Goal: Task Accomplishment & Management: Complete application form

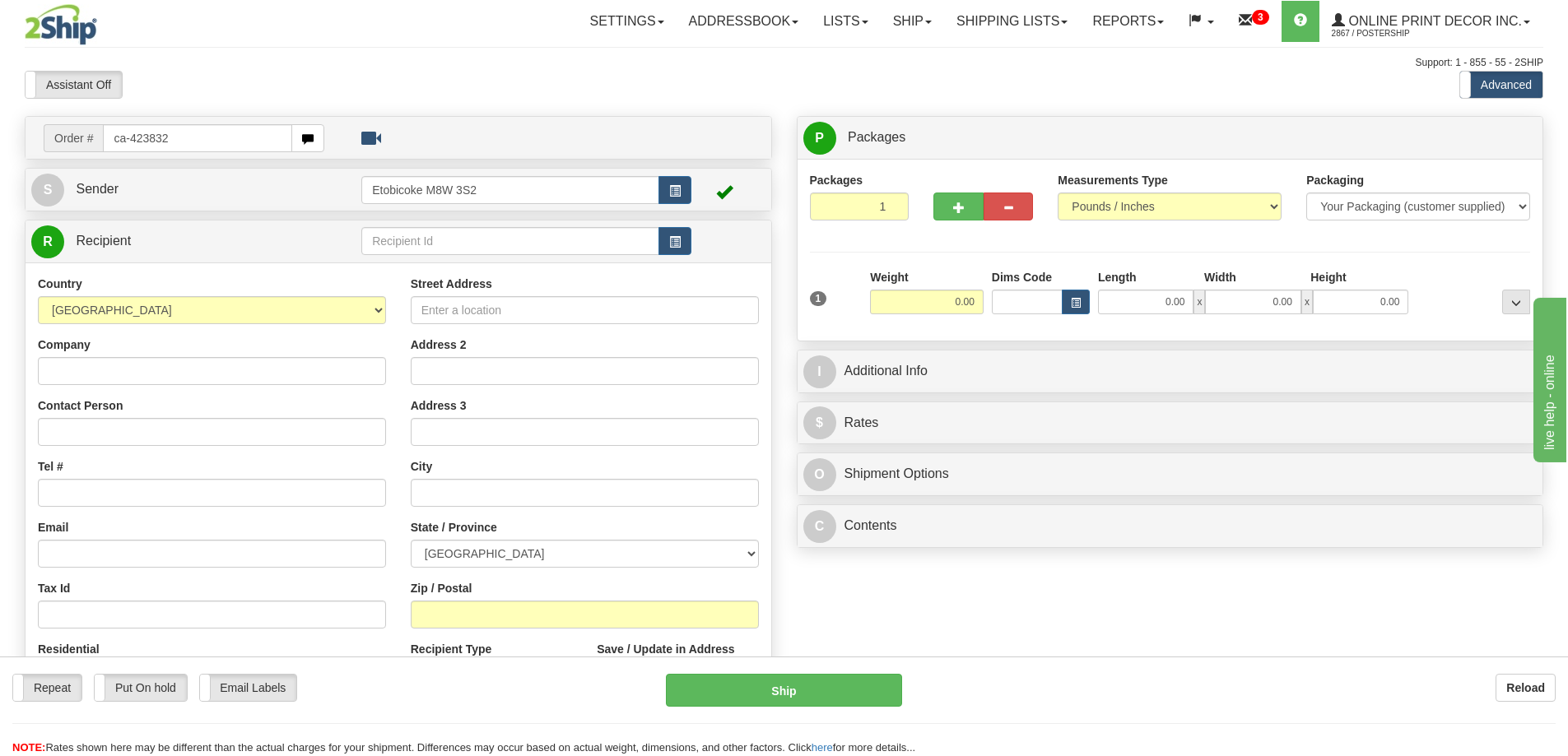
type input "ca-423832"
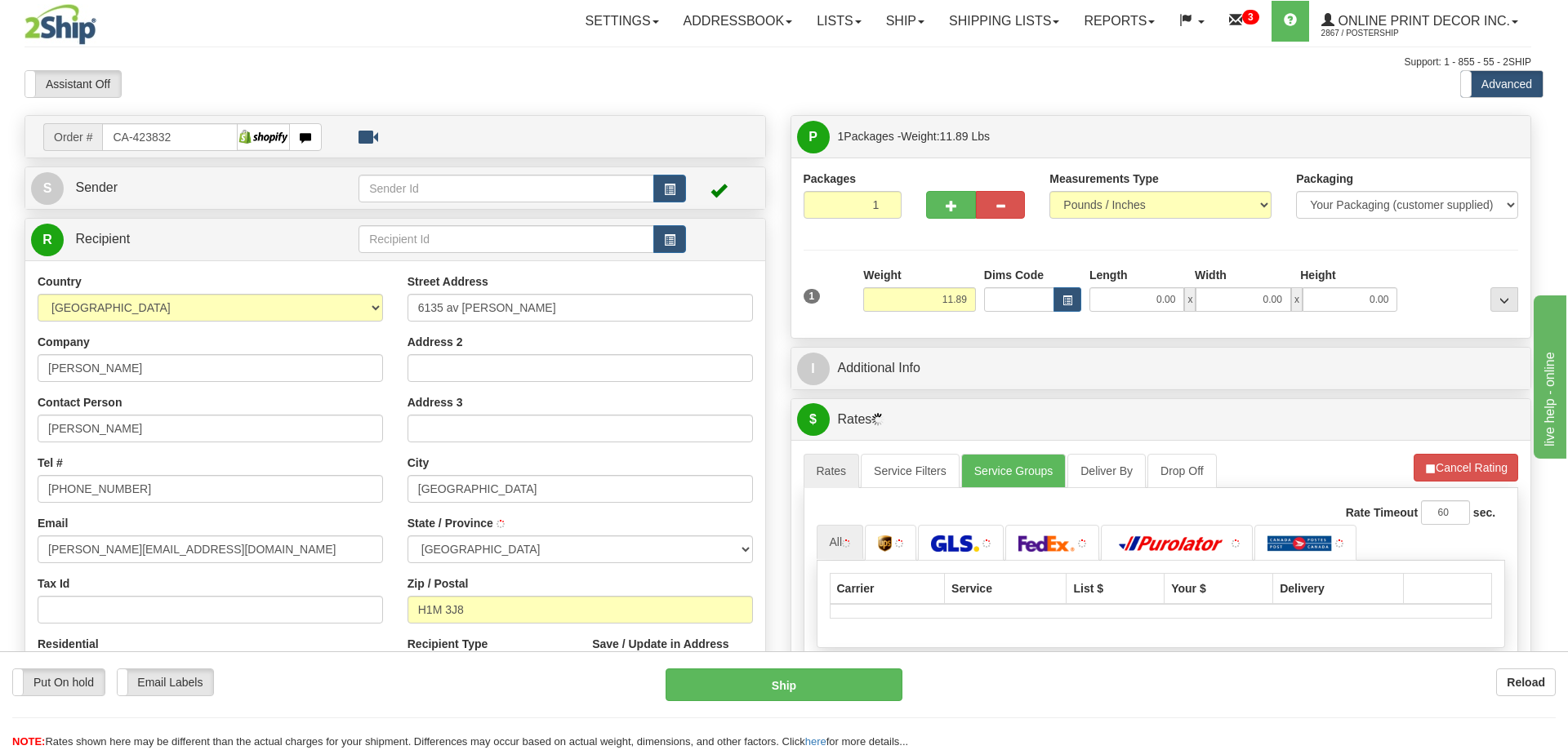
type input "MONTREAL"
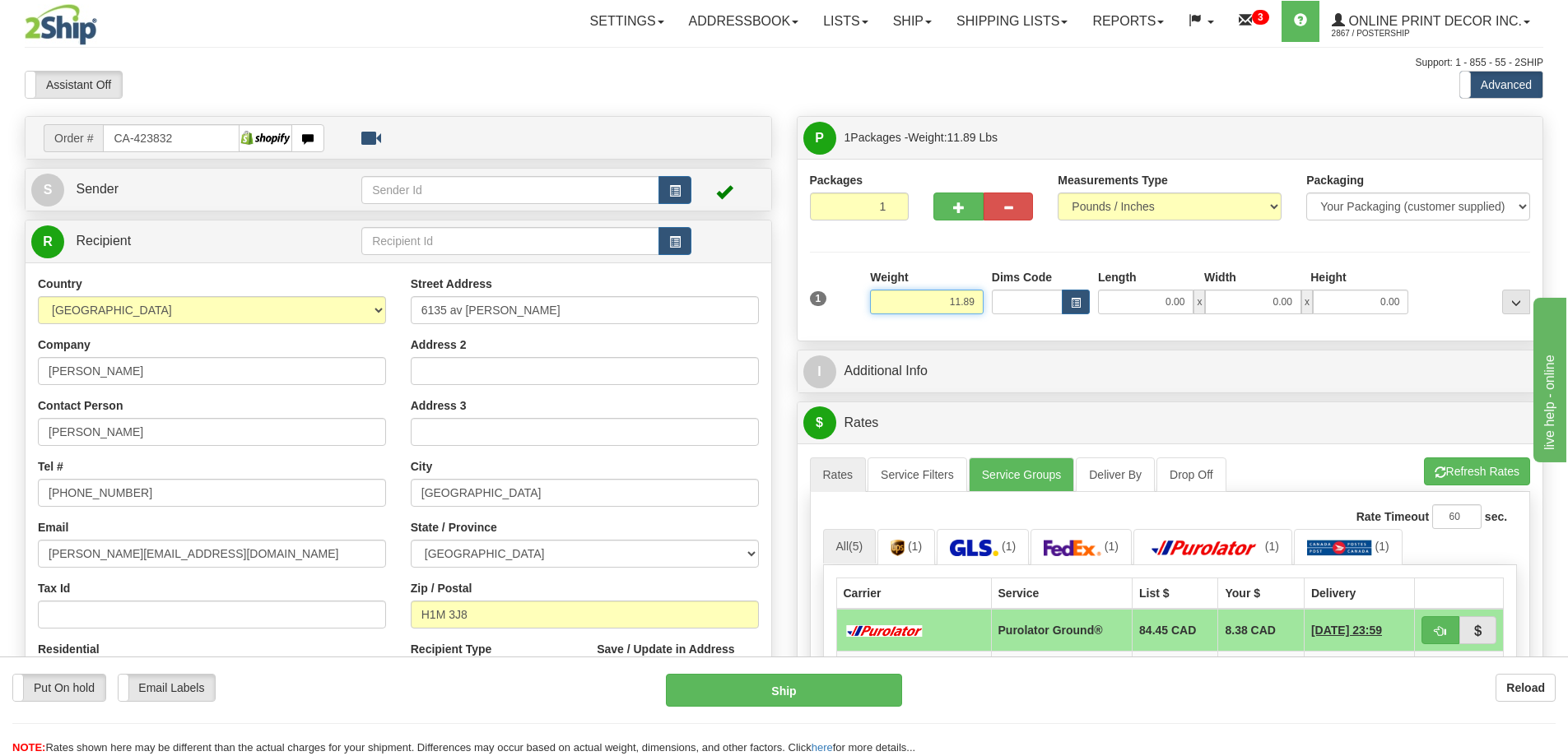
click at [957, 302] on input "11.89" at bounding box center [927, 303] width 113 height 25
click at [974, 305] on input "11.89" at bounding box center [927, 303] width 113 height 25
type input "1"
type input "5.00"
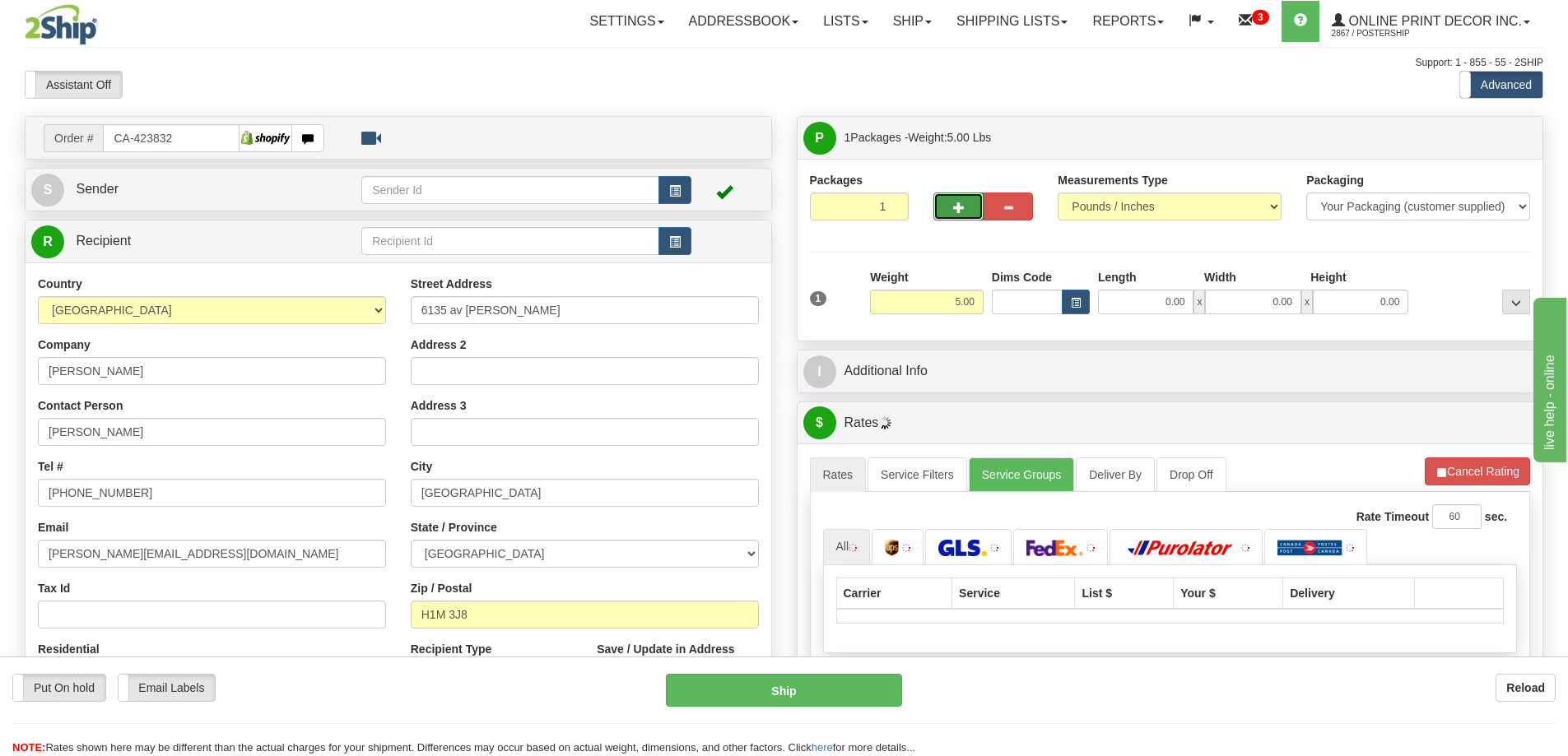
click at [954, 193] on button "button" at bounding box center [958, 206] width 49 height 28
radio input "true"
type input "2"
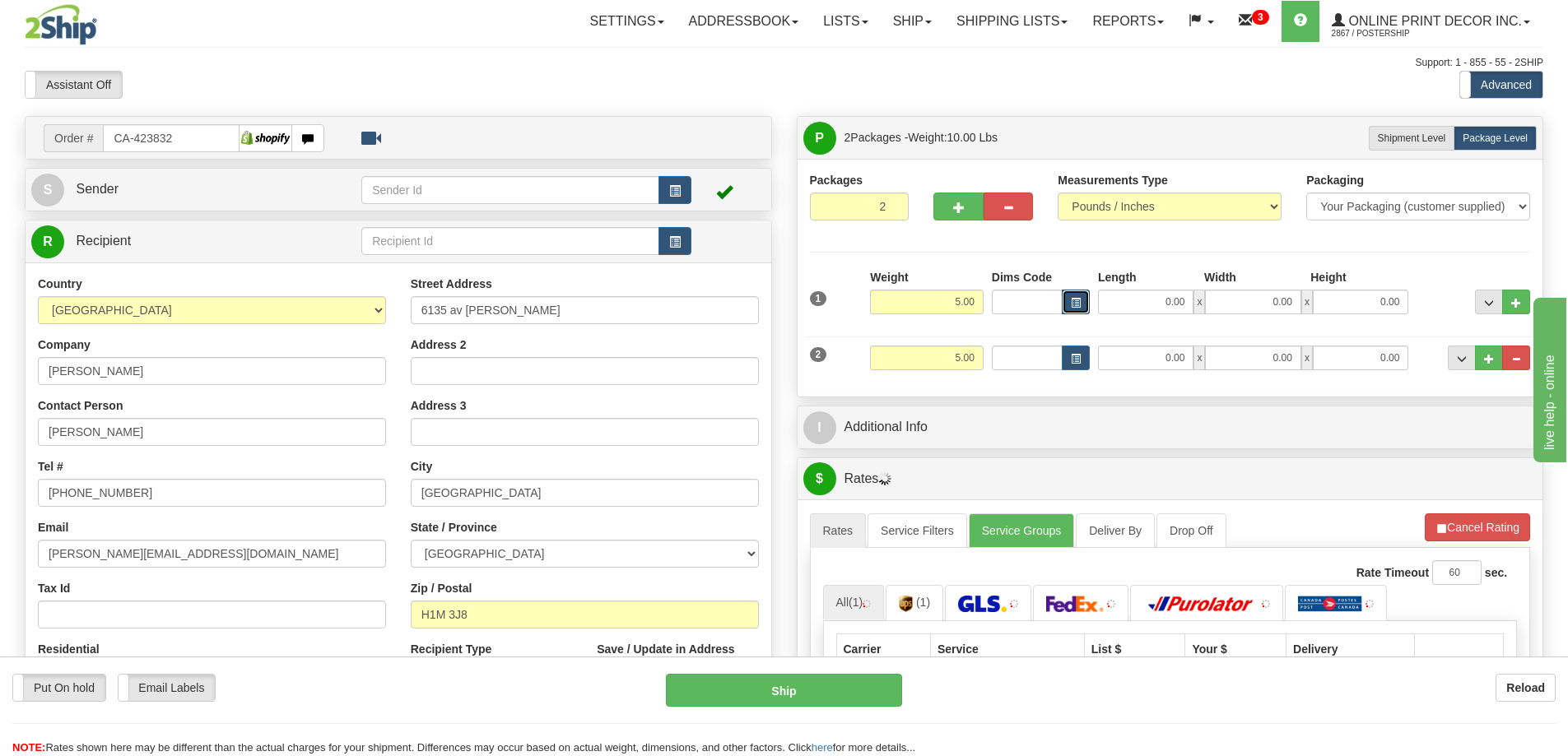
click at [1070, 299] on button "button" at bounding box center [1075, 303] width 28 height 25
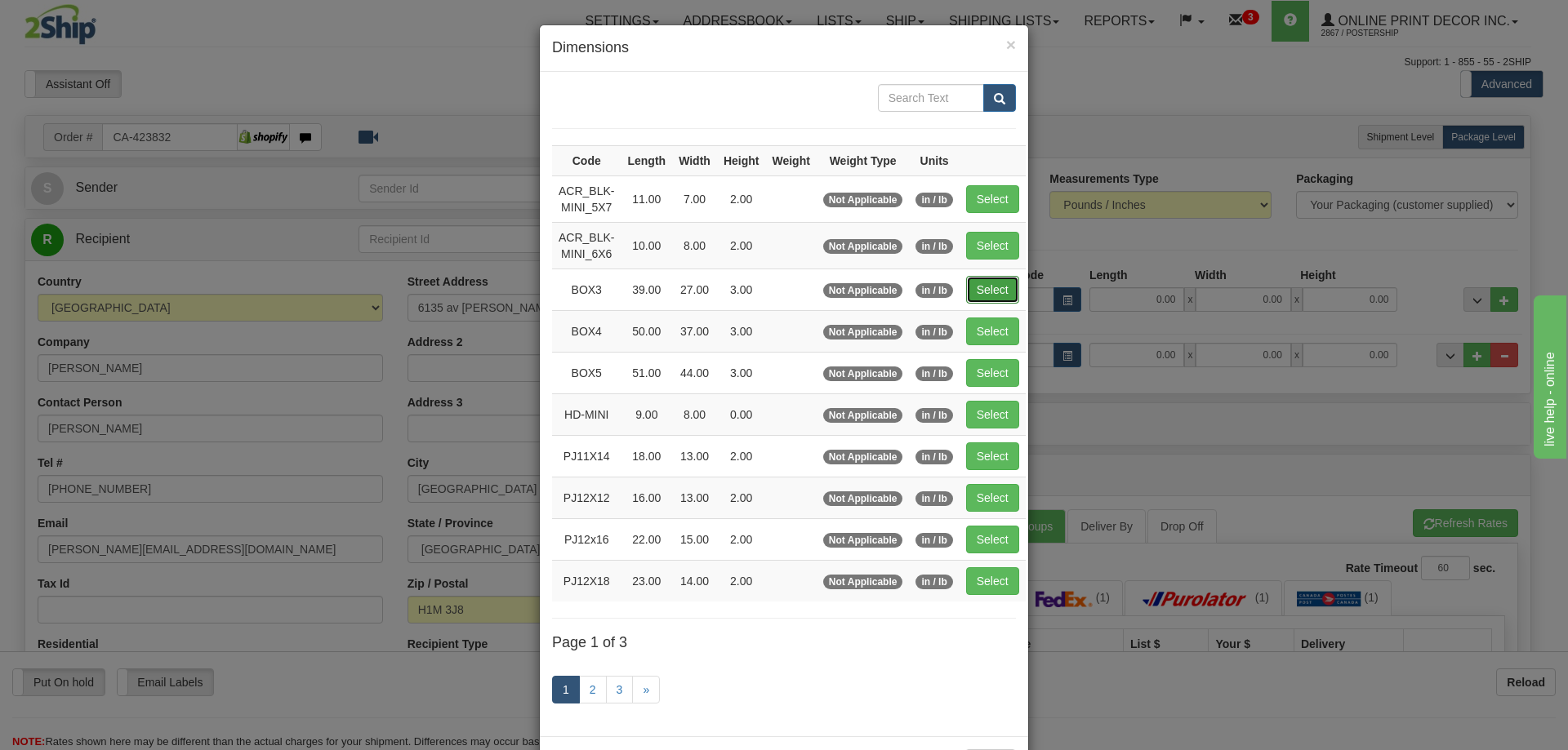
click at [978, 293] on button "Select" at bounding box center [993, 290] width 53 height 28
type input "BOX3"
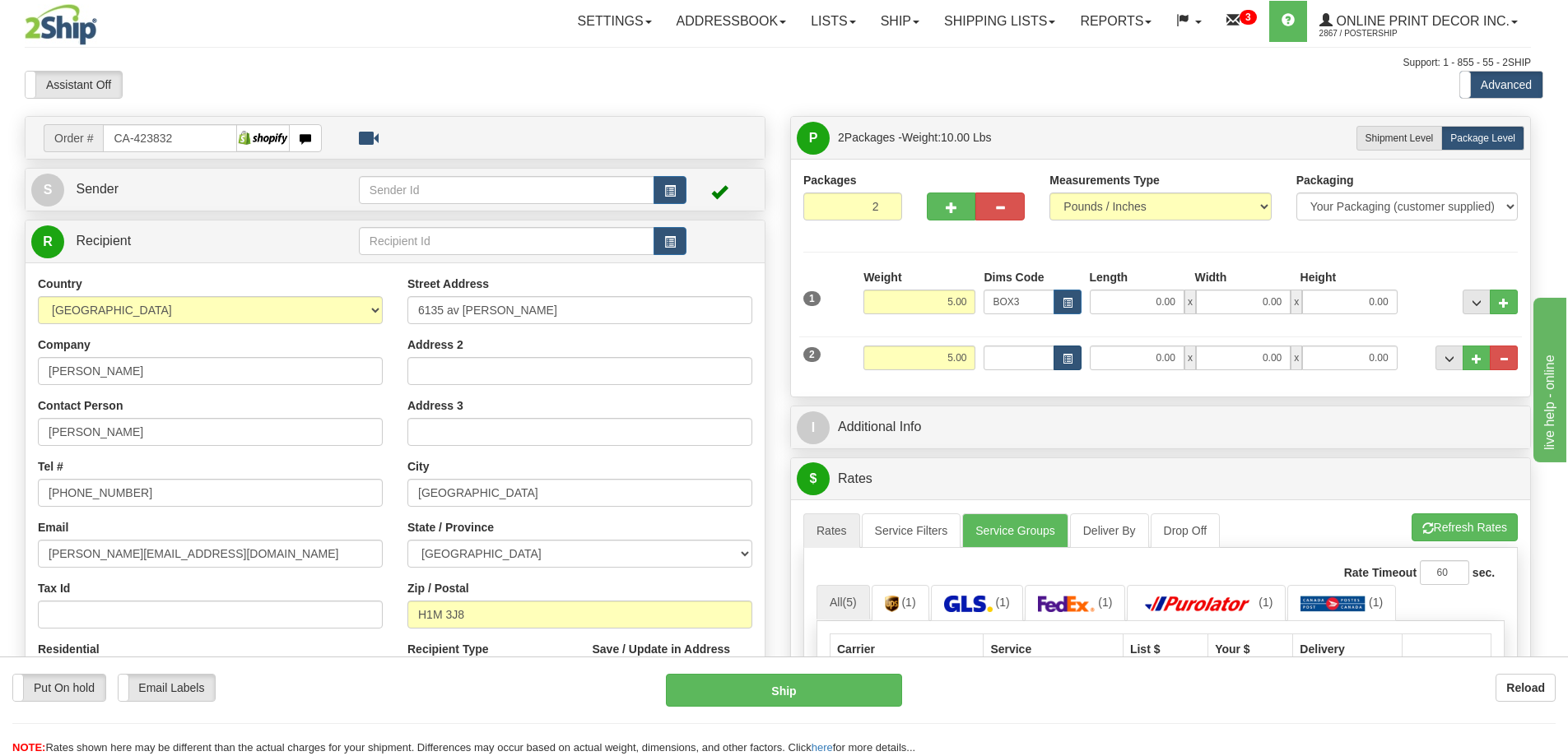
type input "39.00"
type input "27.00"
type input "3.00"
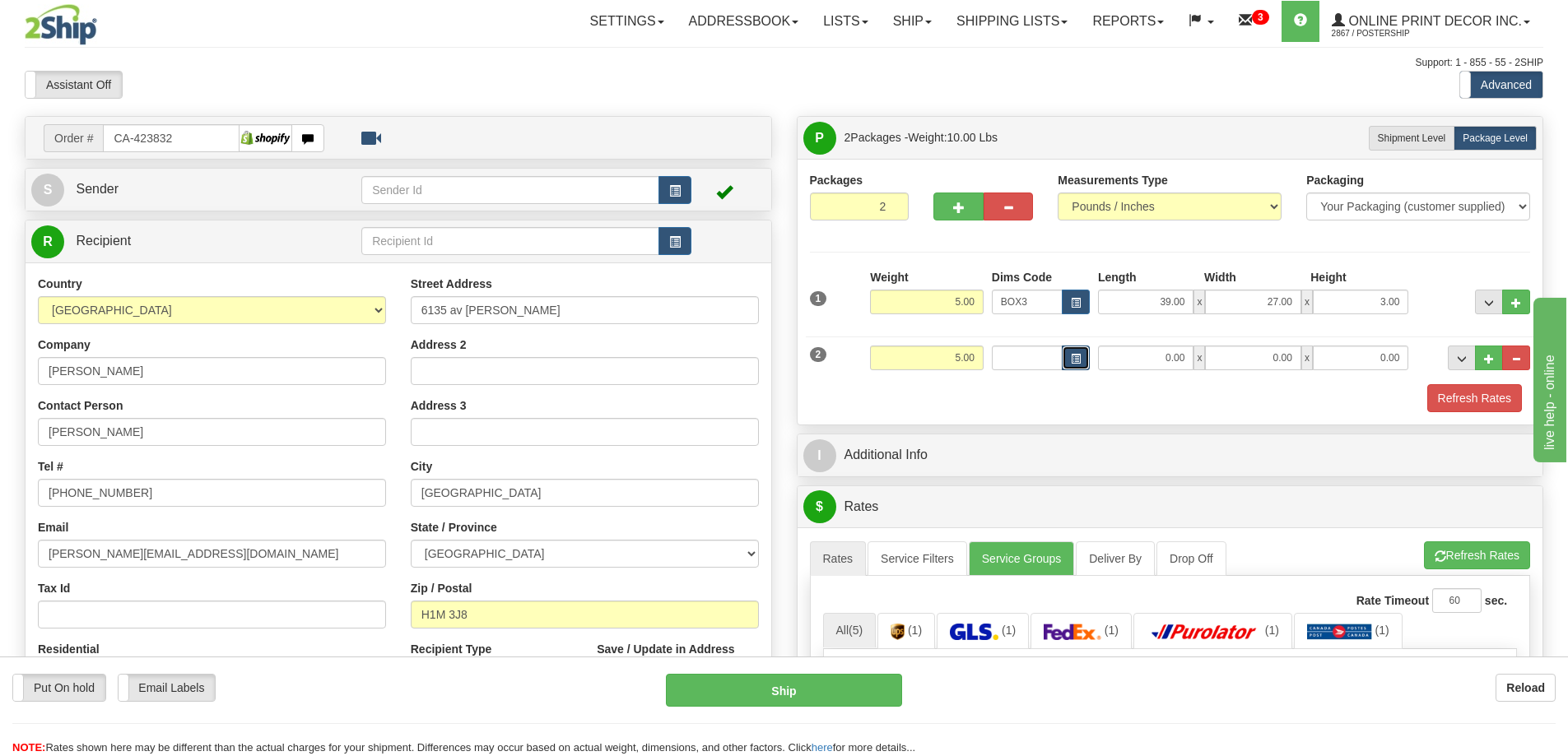
click at [1072, 354] on span "button" at bounding box center [1076, 358] width 10 height 9
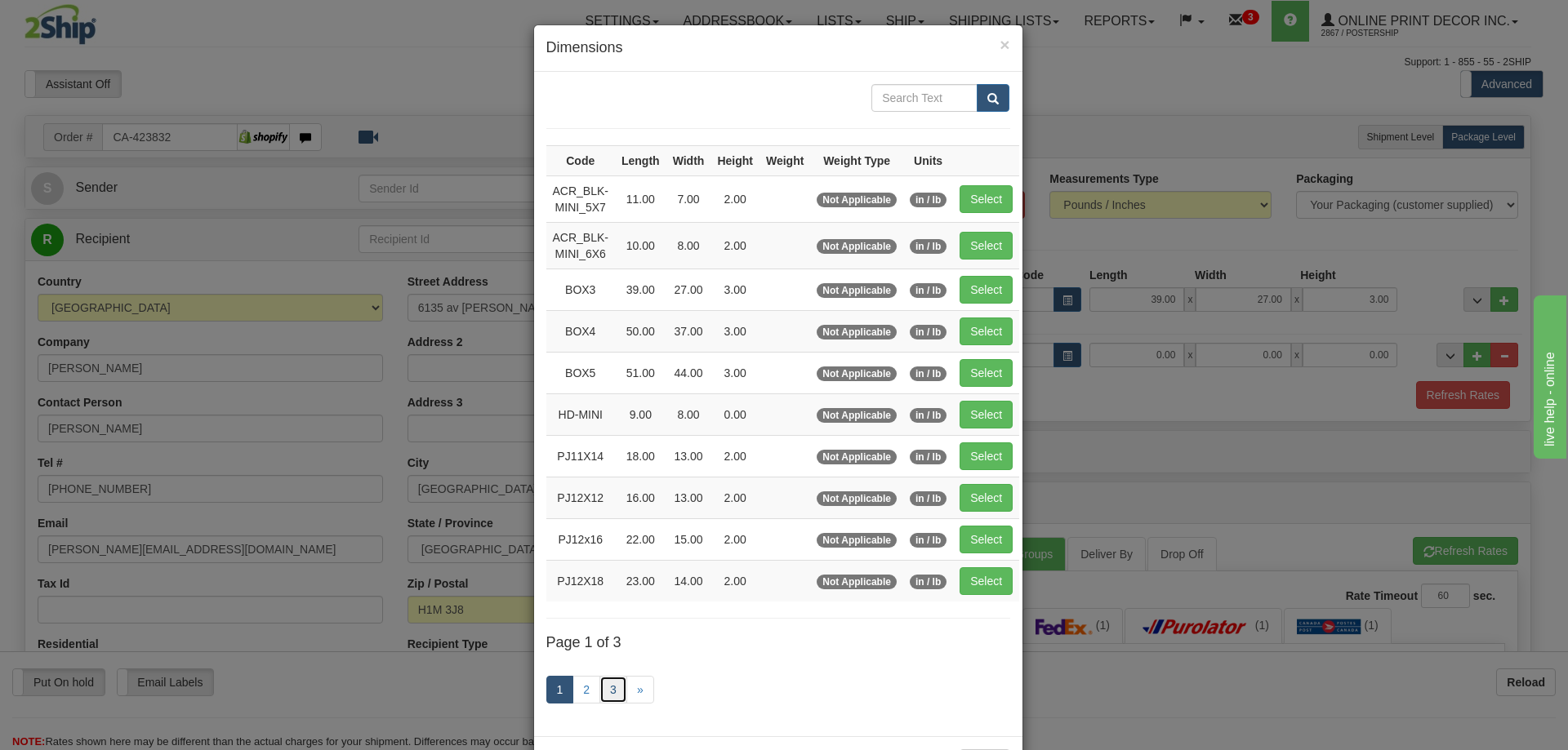
click at [602, 679] on link "3" at bounding box center [613, 689] width 28 height 28
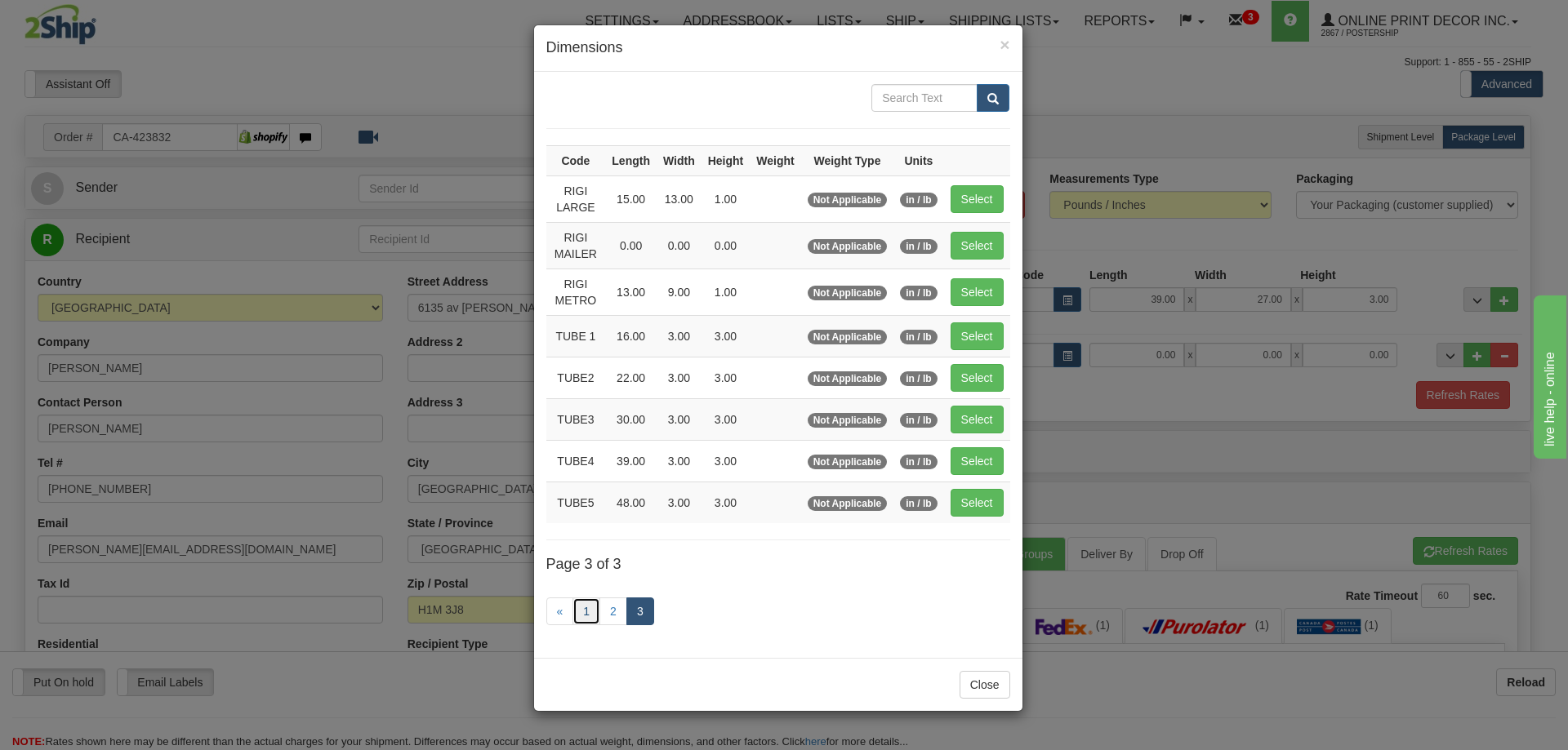
click at [575, 608] on link "1" at bounding box center [586, 611] width 28 height 28
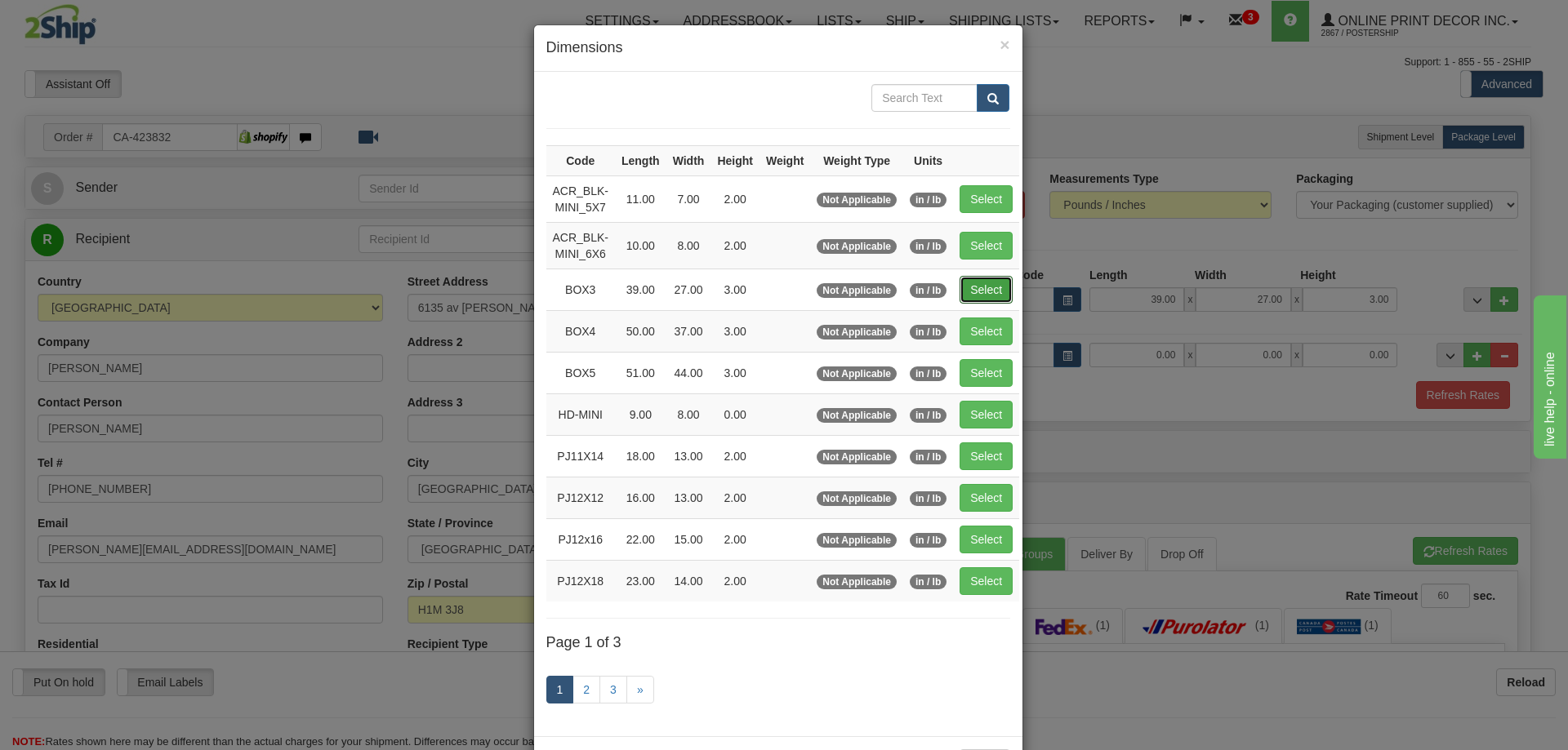
drag, startPoint x: 987, startPoint y: 289, endPoint x: 1069, endPoint y: 297, distance: 82.4
click at [997, 292] on button "Select" at bounding box center [987, 290] width 53 height 28
type input "BOX3"
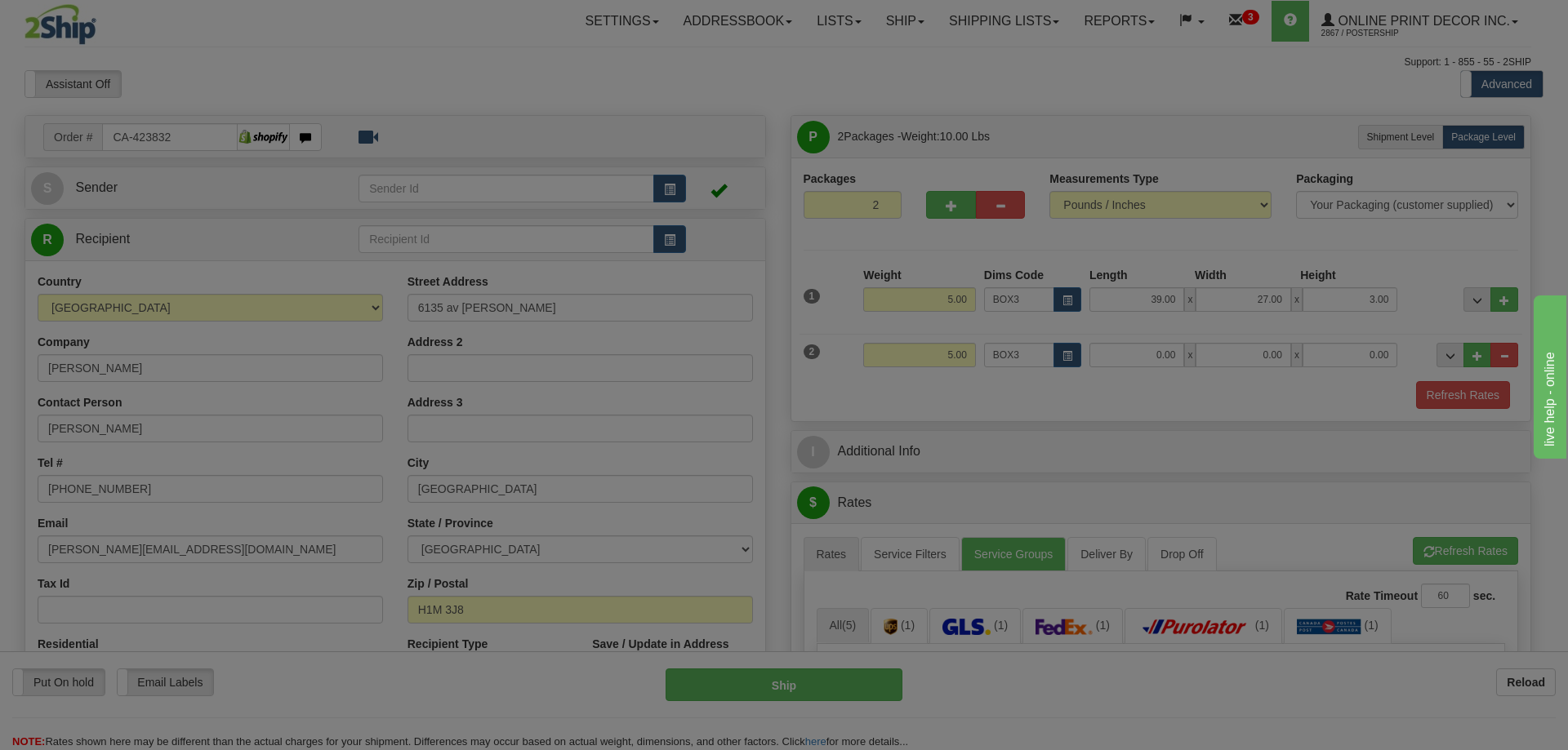
type input "39.00"
type input "27.00"
type input "3.00"
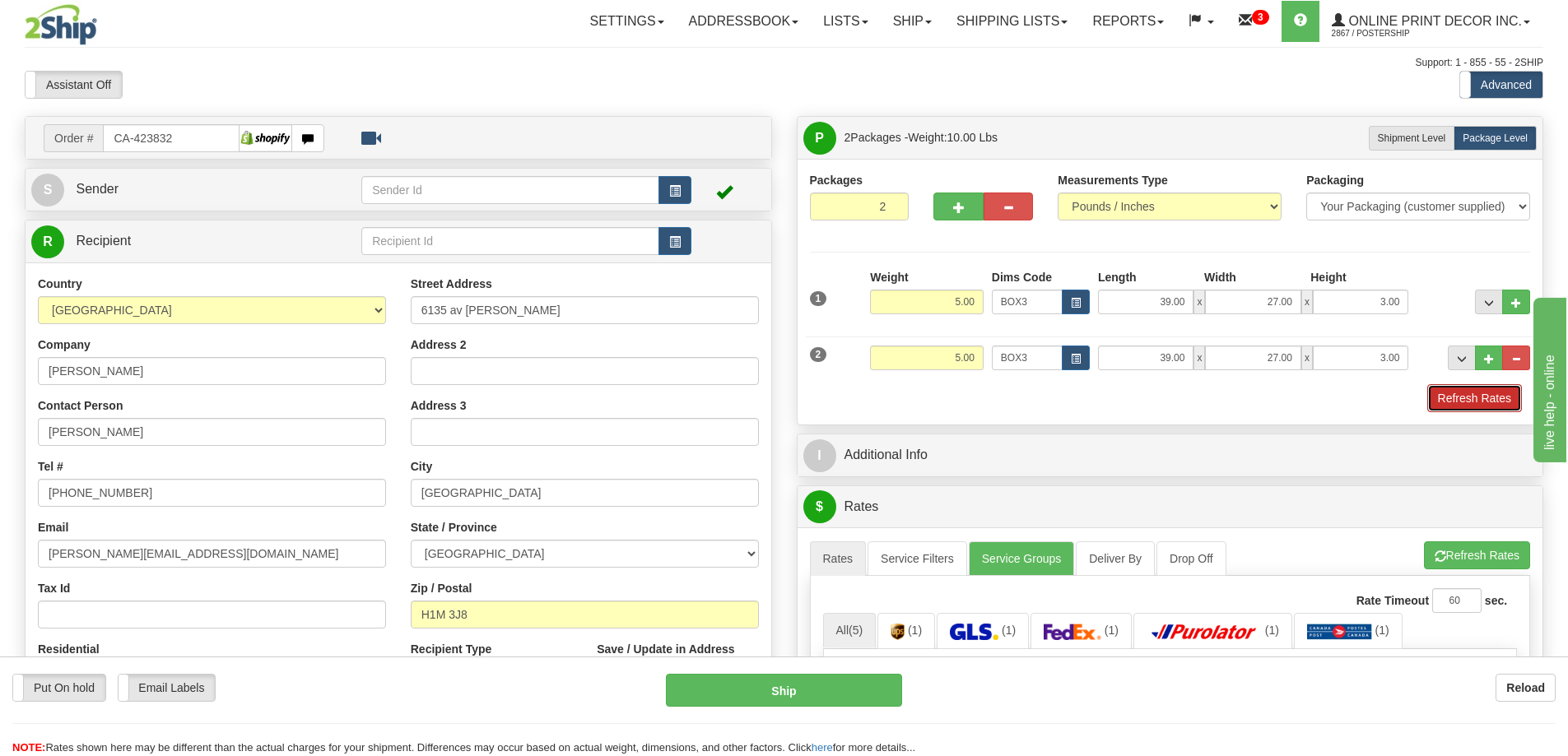
click at [1465, 399] on button "Refresh Rates" at bounding box center [1475, 398] width 95 height 28
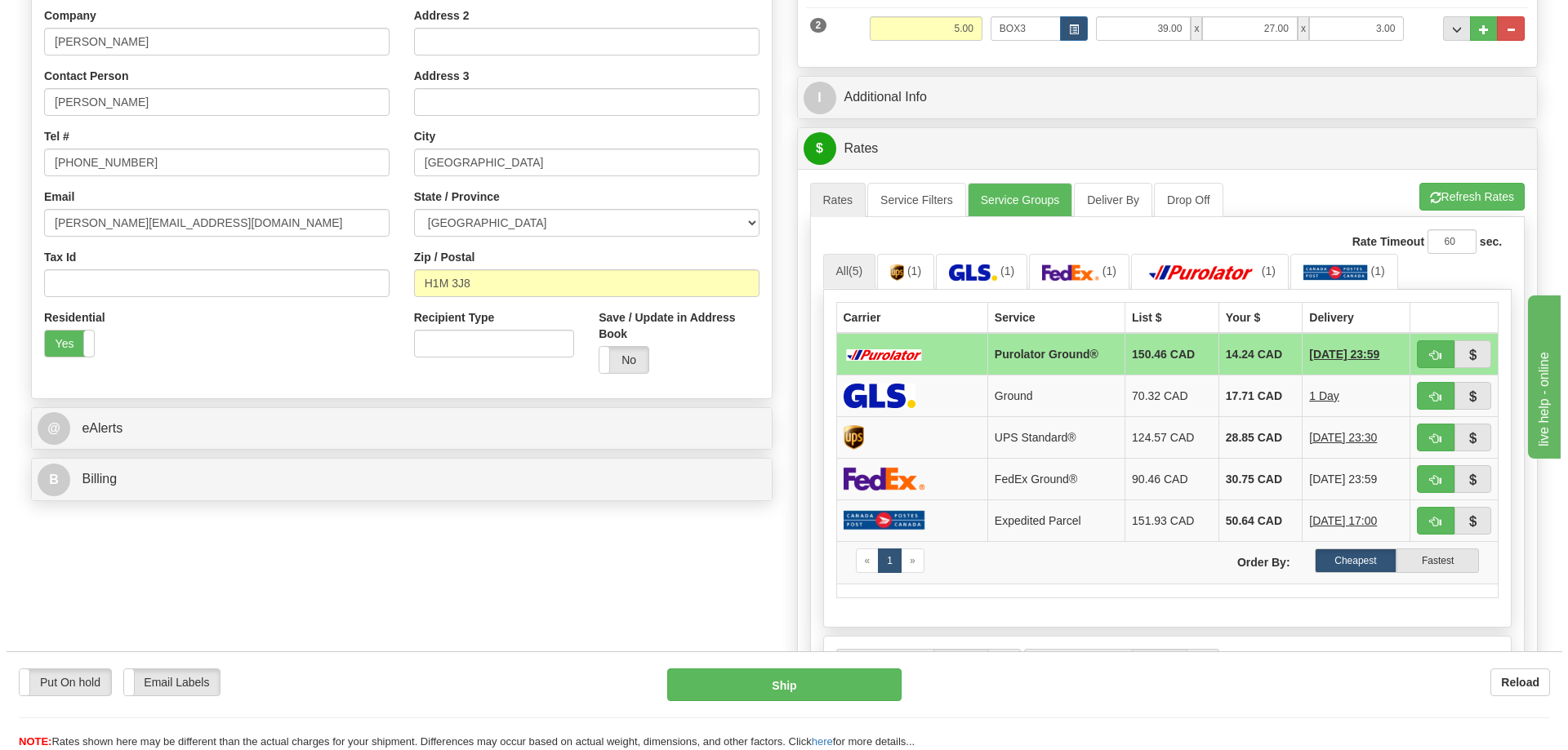
scroll to position [408, 0]
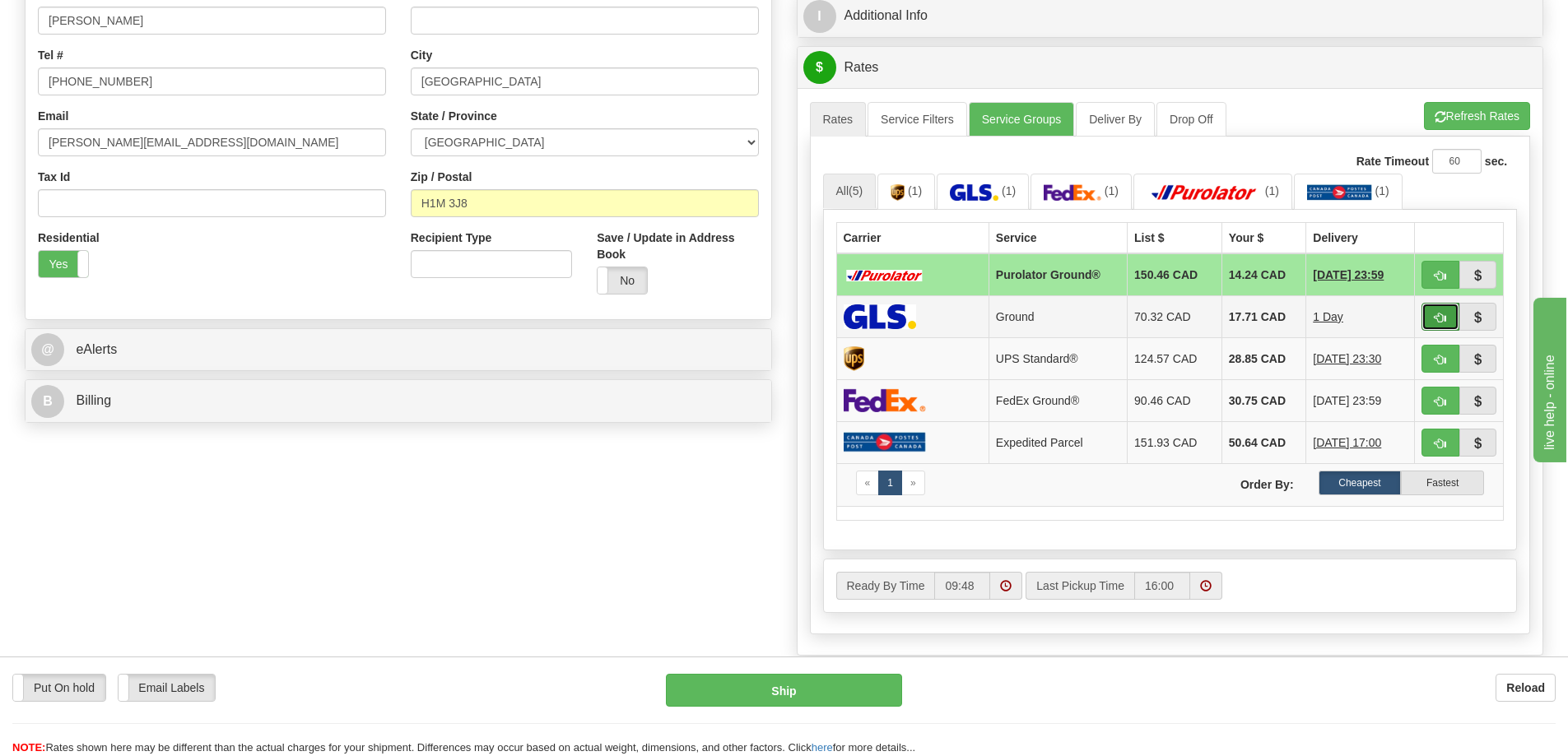
click at [1433, 315] on button "button" at bounding box center [1440, 316] width 37 height 28
type input "1"
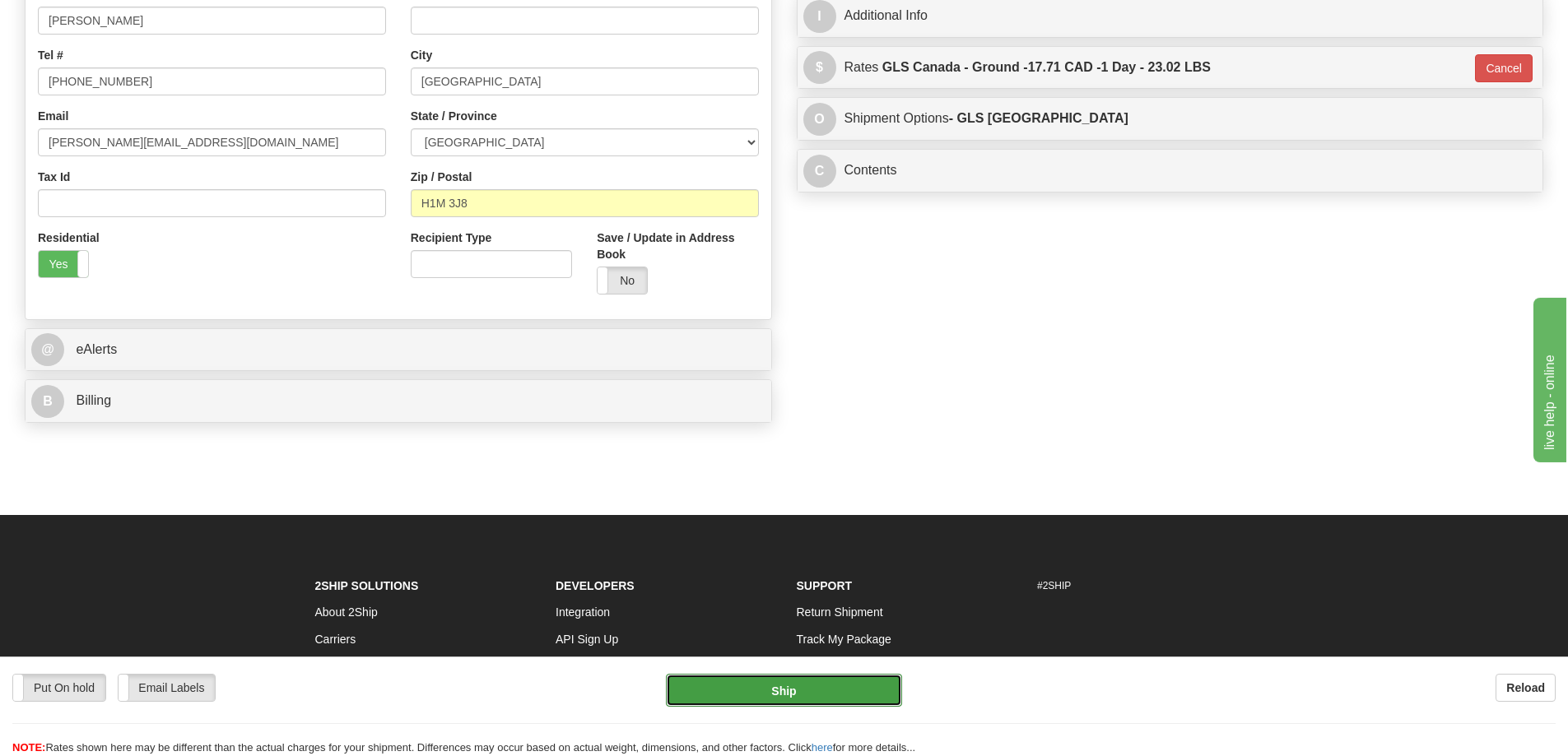
click at [822, 687] on button "Ship" at bounding box center [784, 691] width 236 height 33
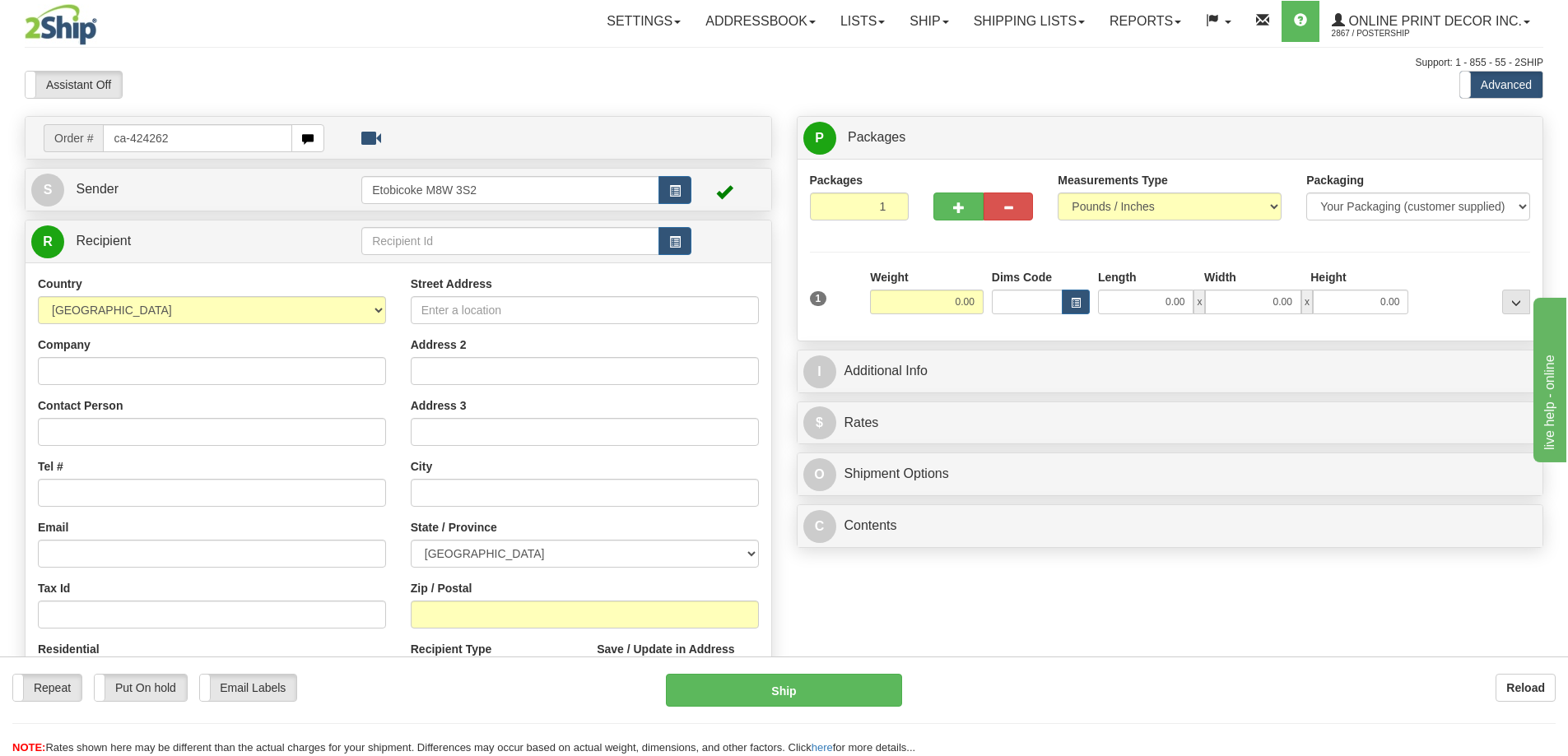
type input "ca-424262"
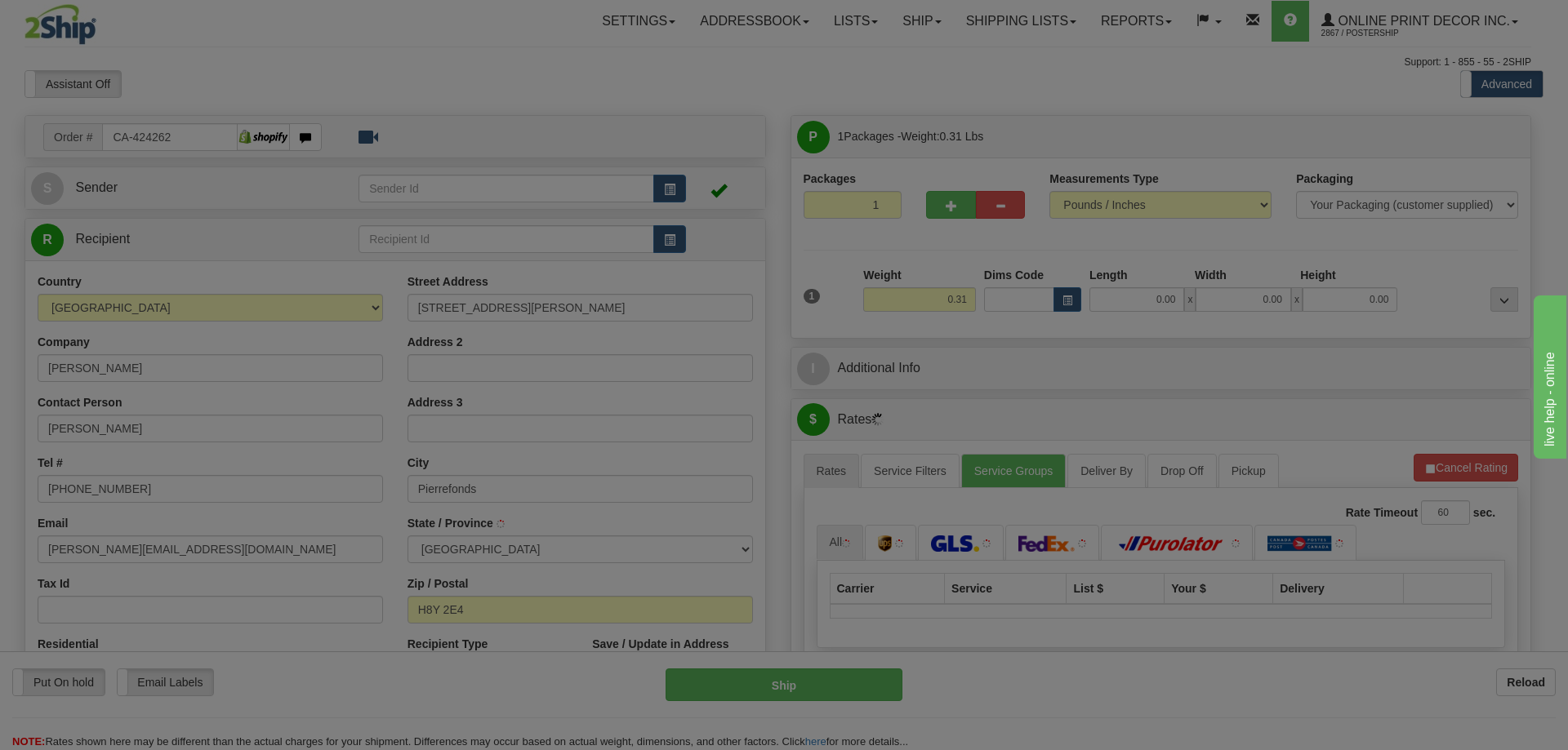
type input "PIERREFONDS"
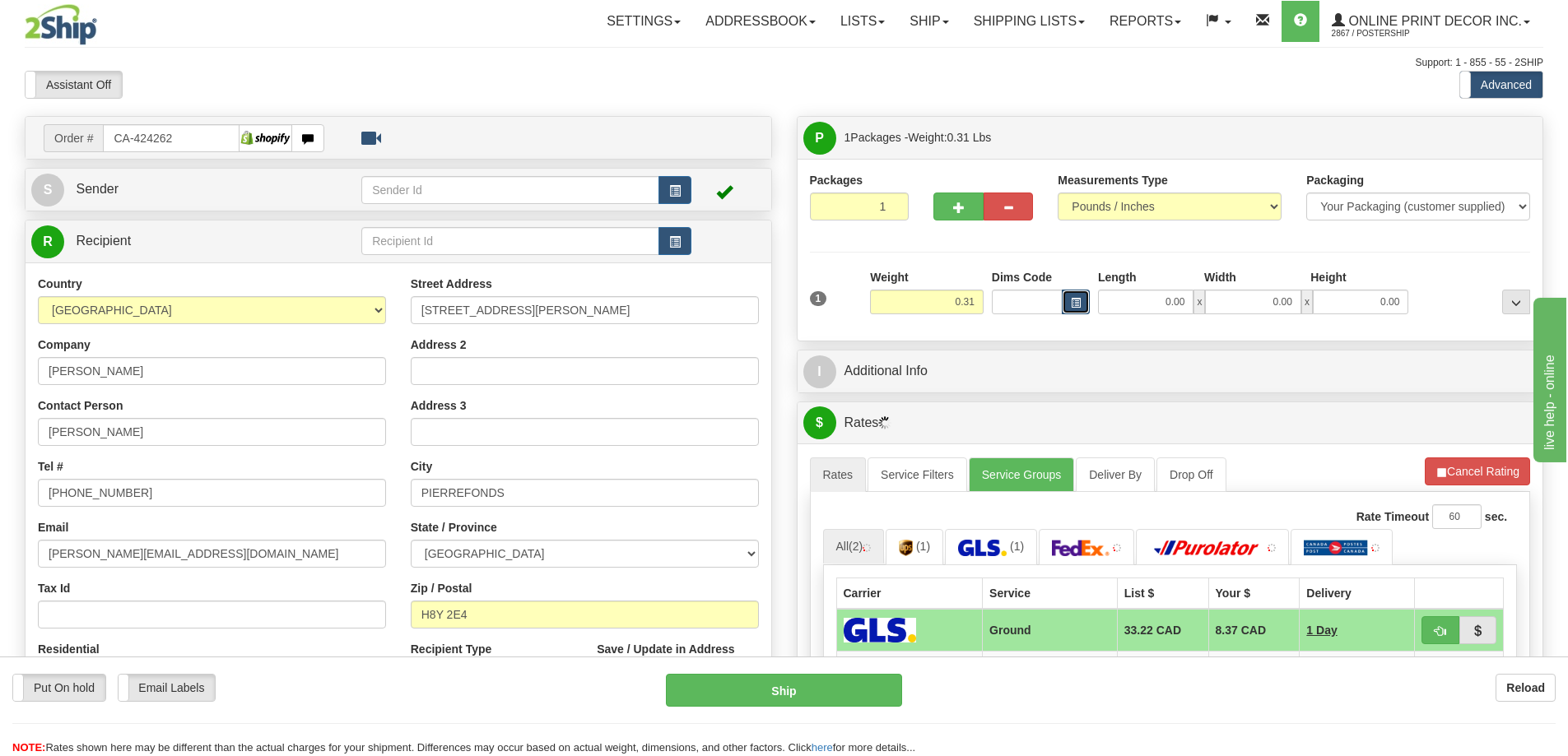
click at [1078, 307] on span "button" at bounding box center [1076, 303] width 10 height 9
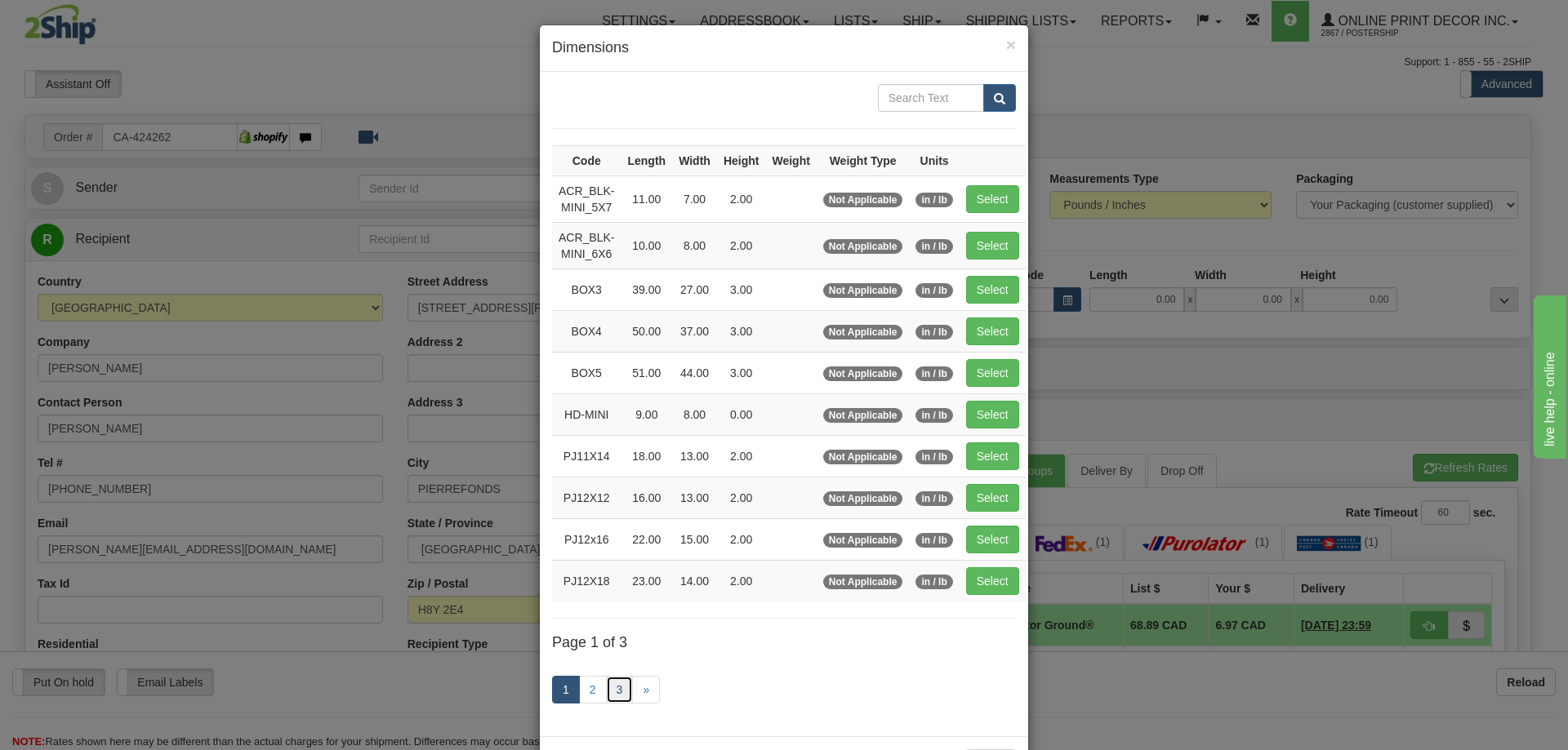
click at [614, 687] on link "3" at bounding box center [620, 689] width 28 height 28
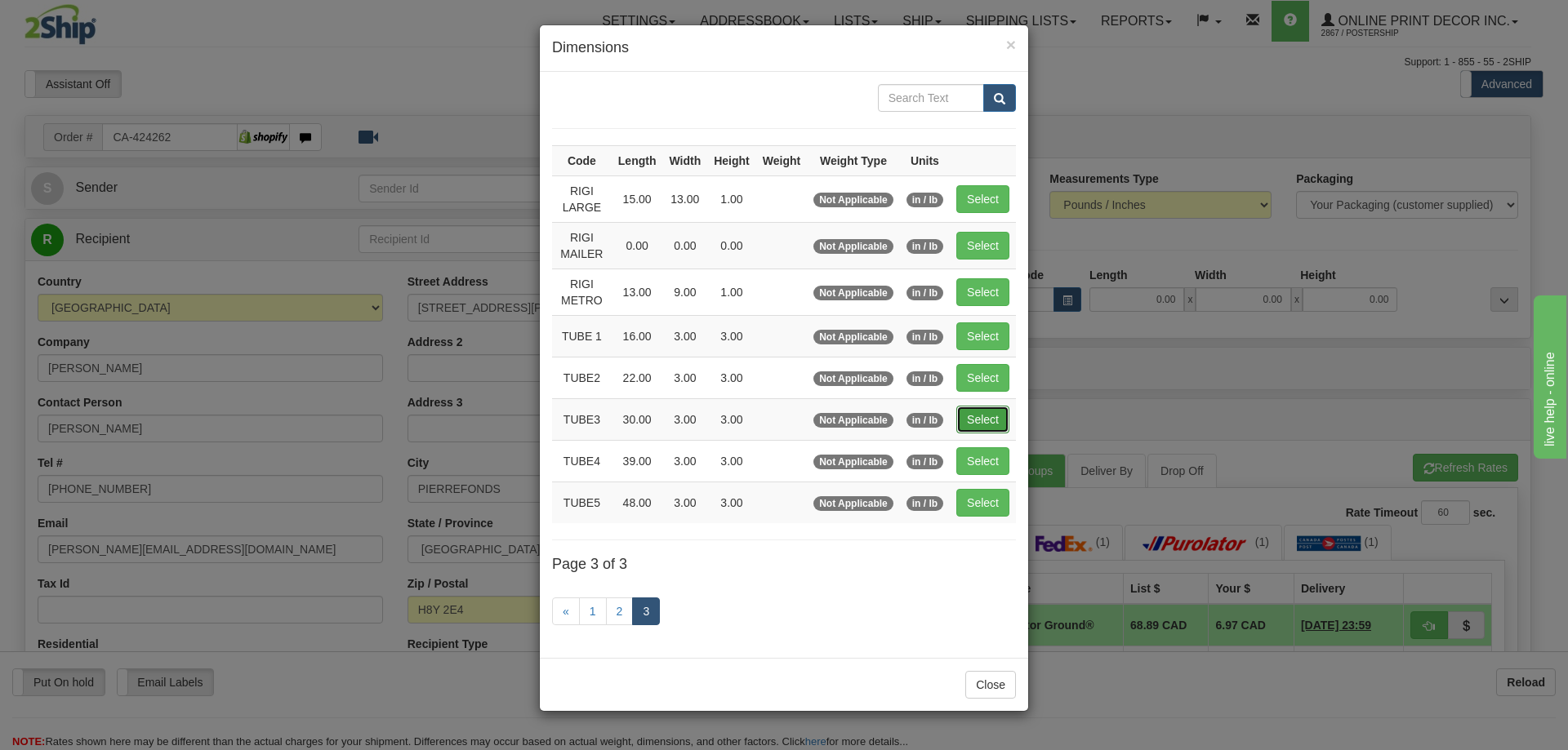
click at [979, 418] on button "Select" at bounding box center [983, 419] width 53 height 28
type input "TUBE3"
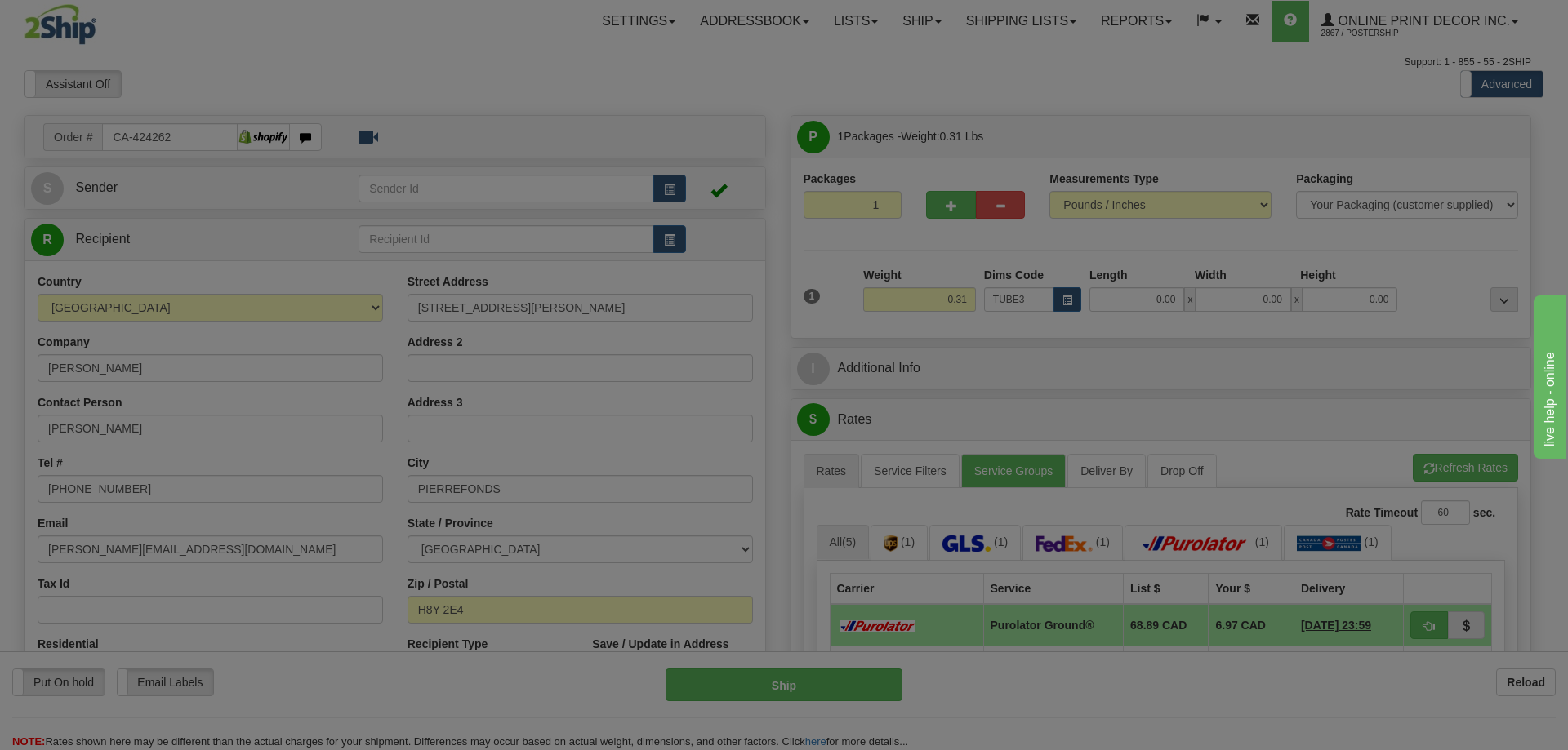
type input "30.00"
type input "3.00"
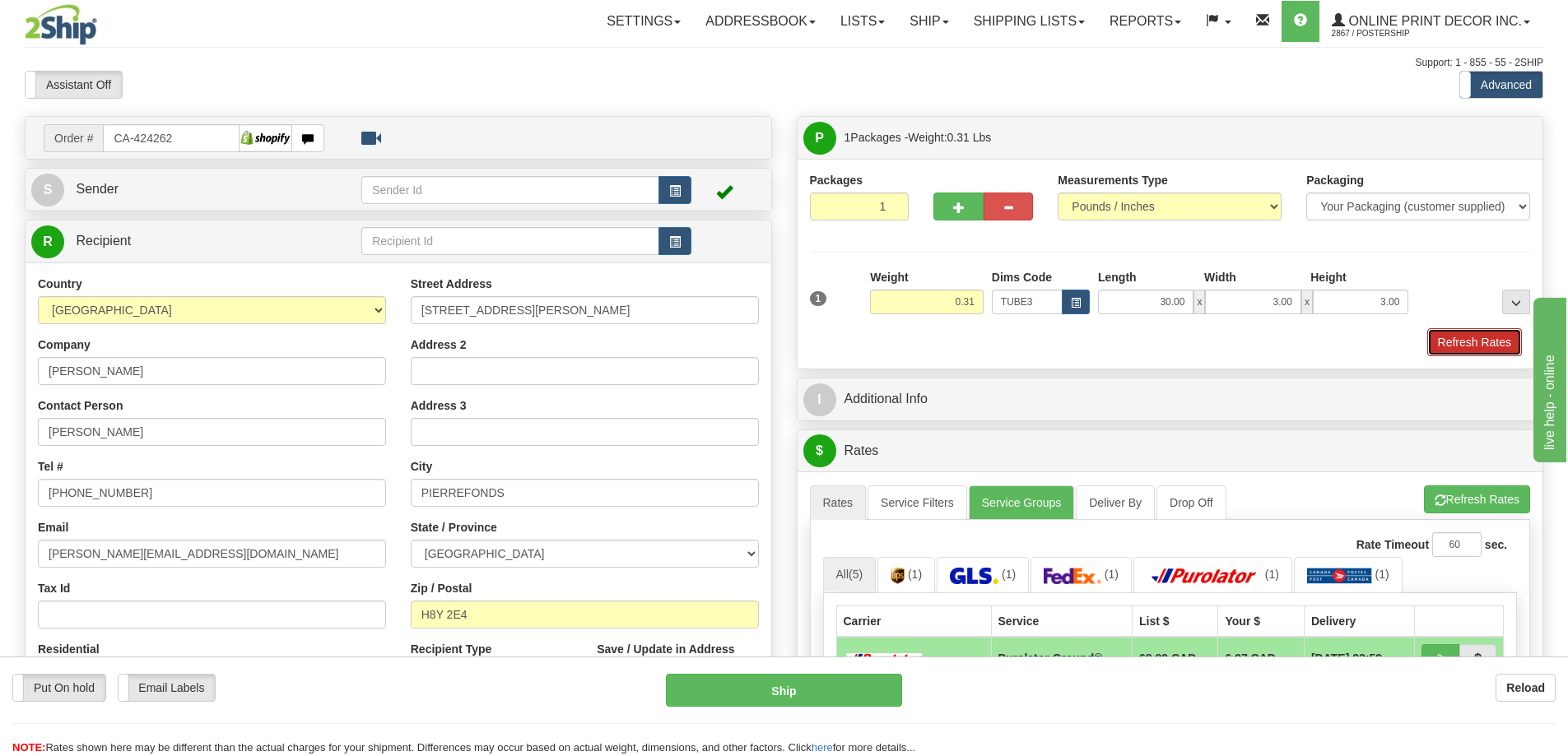
click at [1465, 354] on button "Refresh Rates" at bounding box center [1475, 342] width 95 height 28
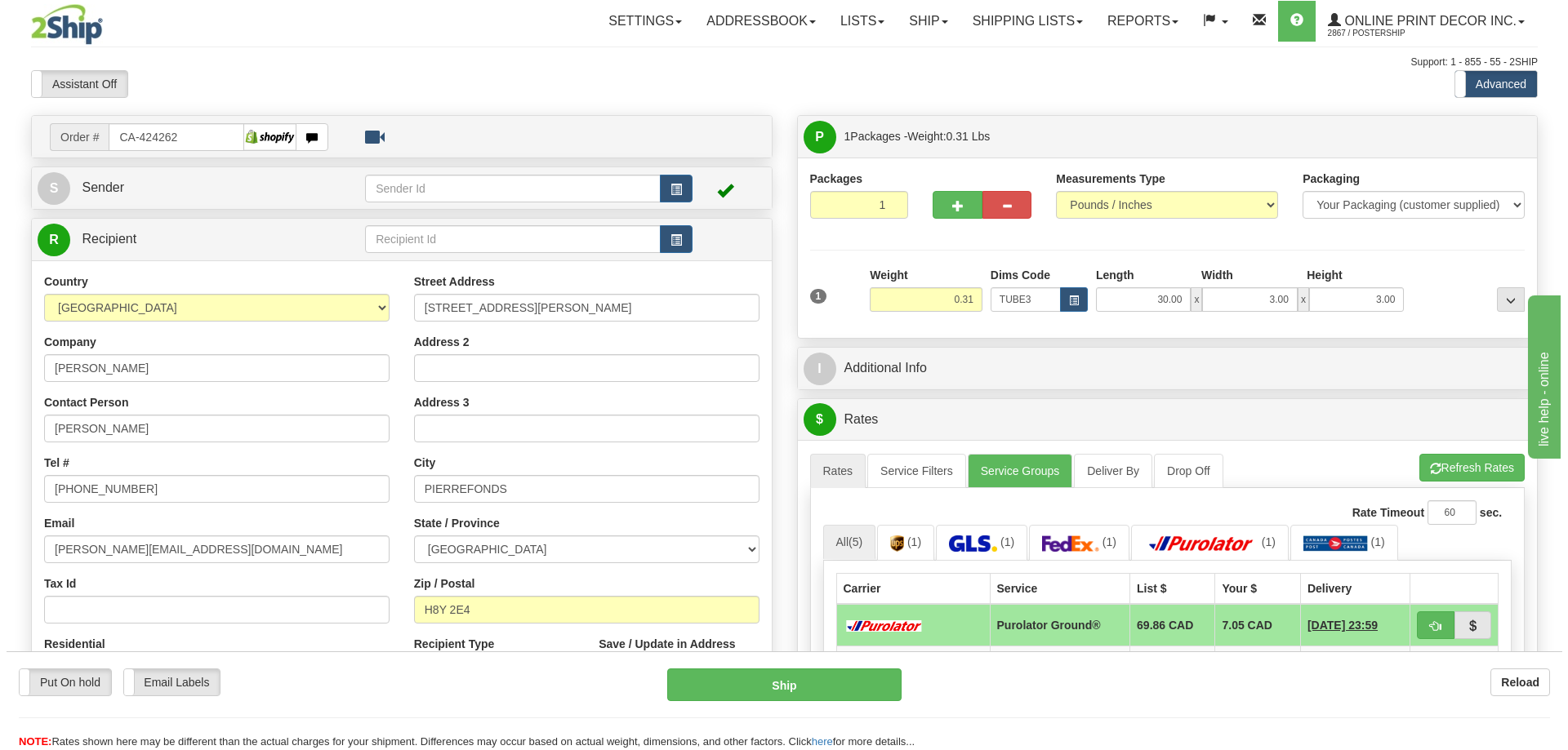
scroll to position [163, 0]
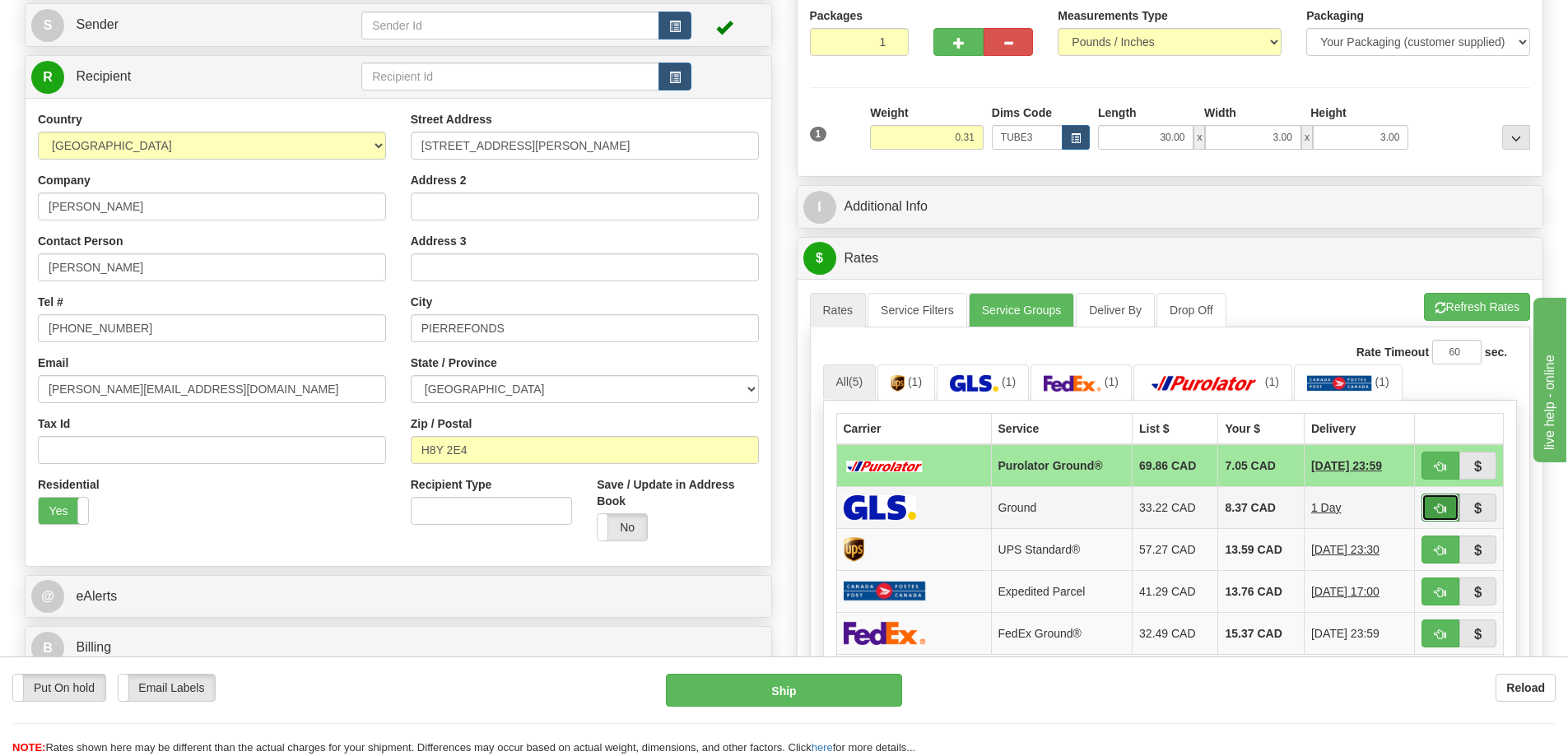
click at [1441, 513] on span "button" at bounding box center [1440, 508] width 12 height 11
type input "1"
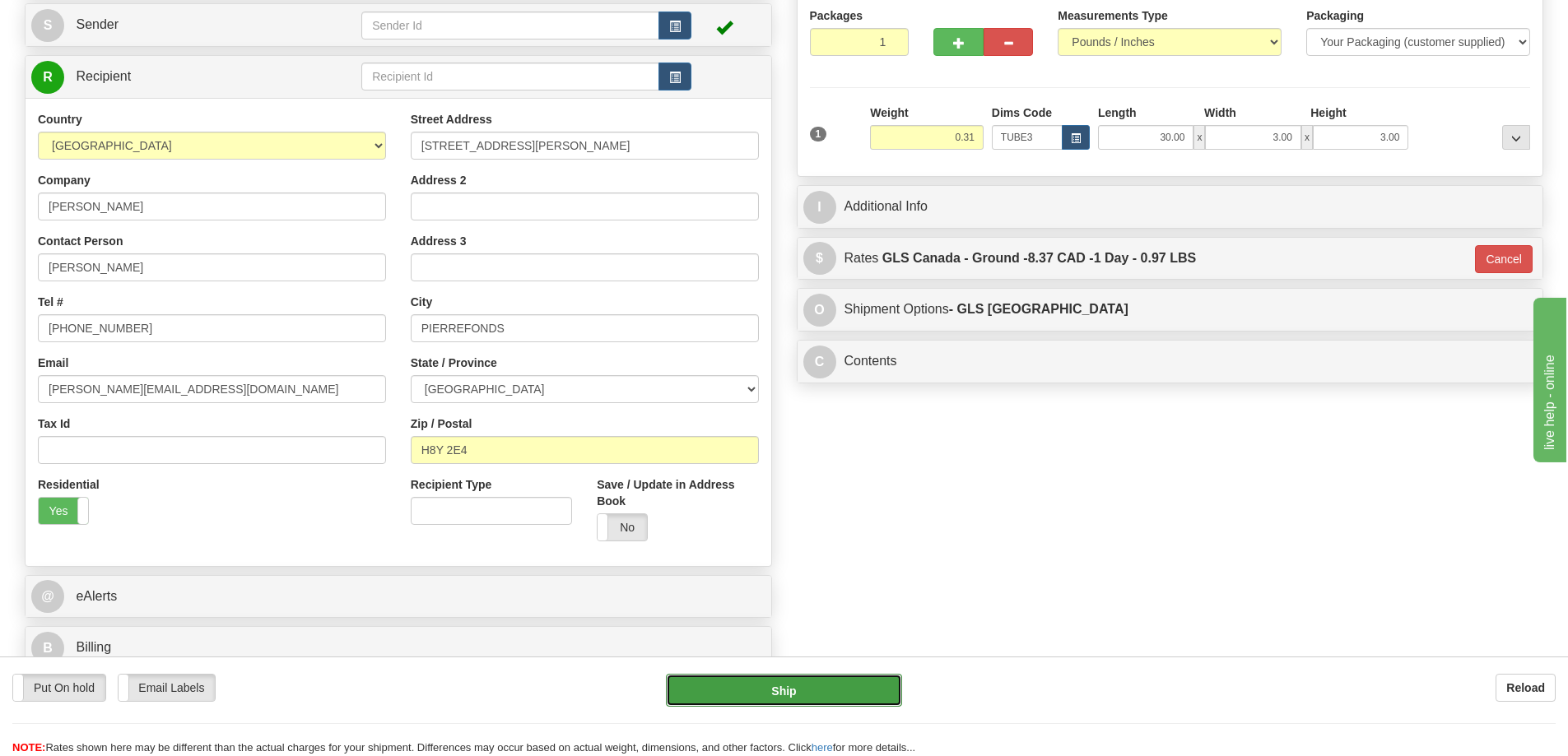
click at [851, 679] on button "Ship" at bounding box center [784, 691] width 236 height 33
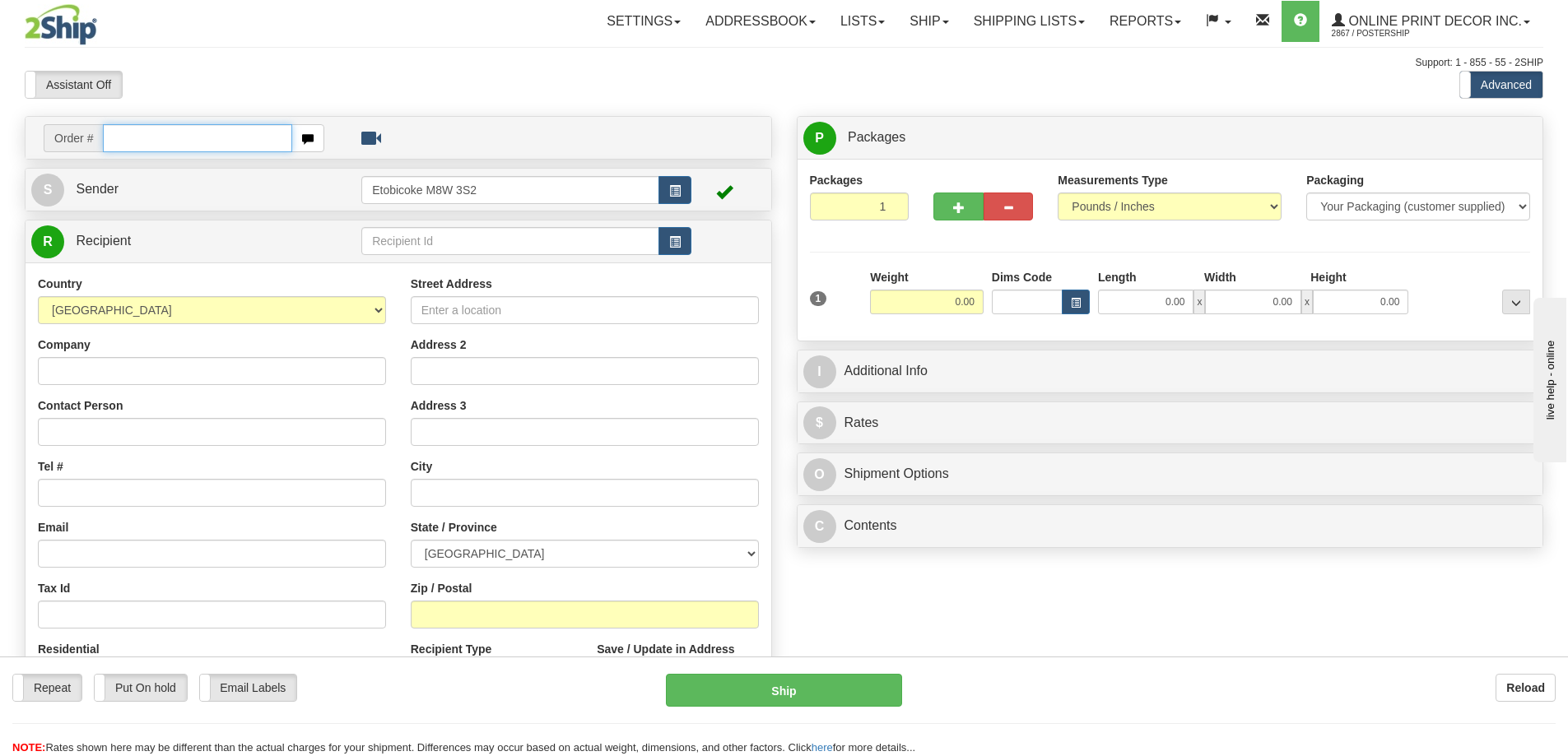
click at [187, 143] on input "text" at bounding box center [197, 137] width 189 height 28
type input "ca-424401"
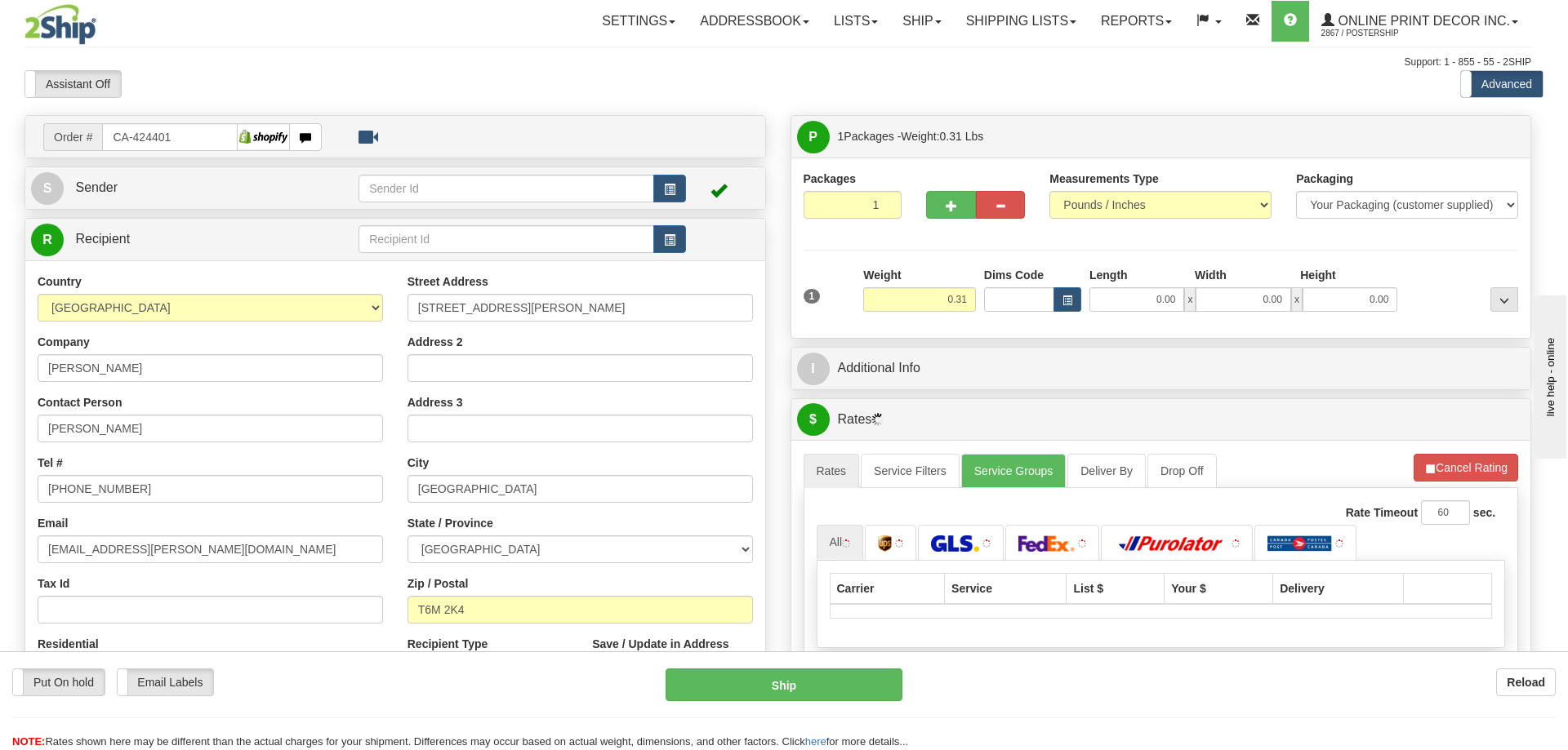
type input "EDMONTON"
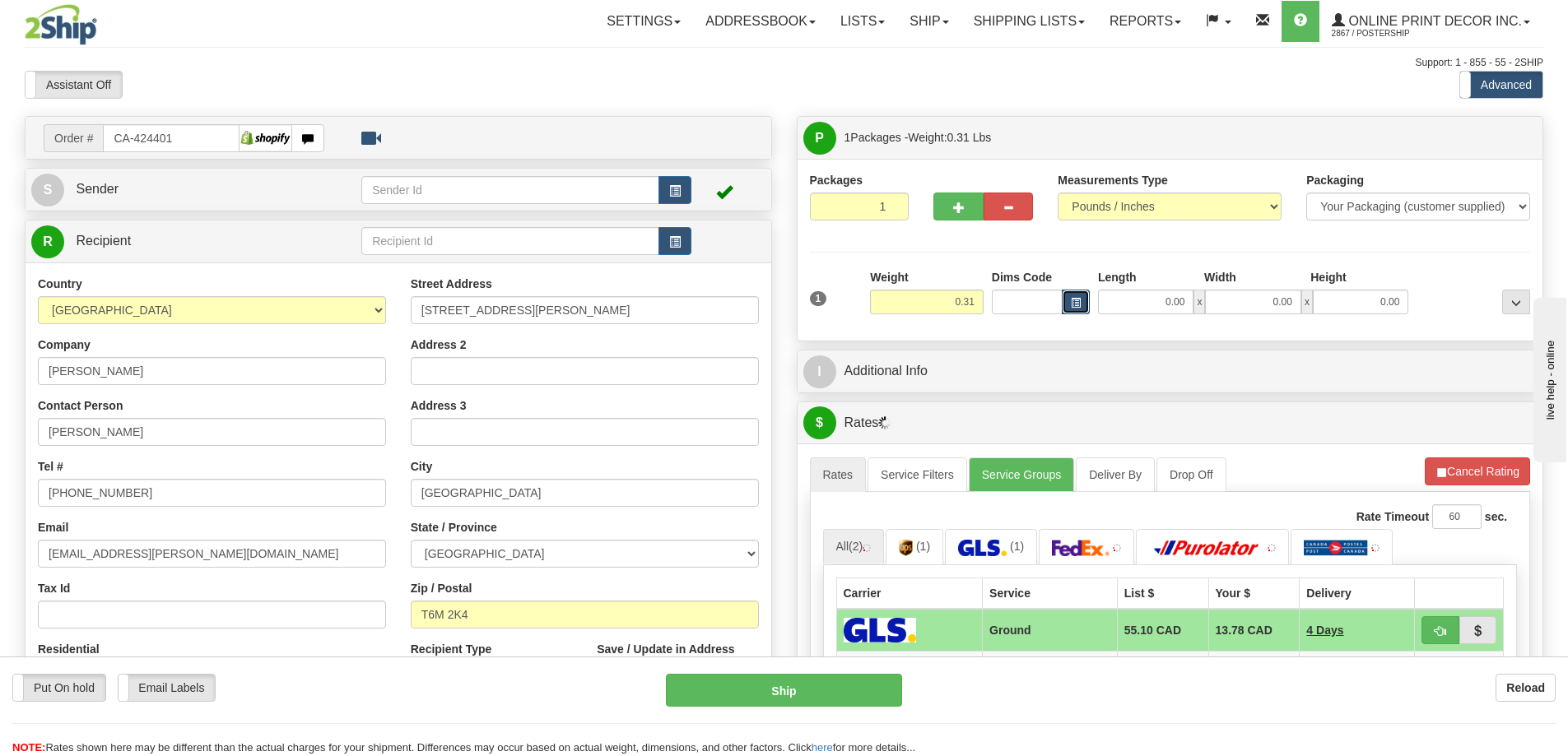
click at [1081, 302] on button "button" at bounding box center [1075, 303] width 28 height 25
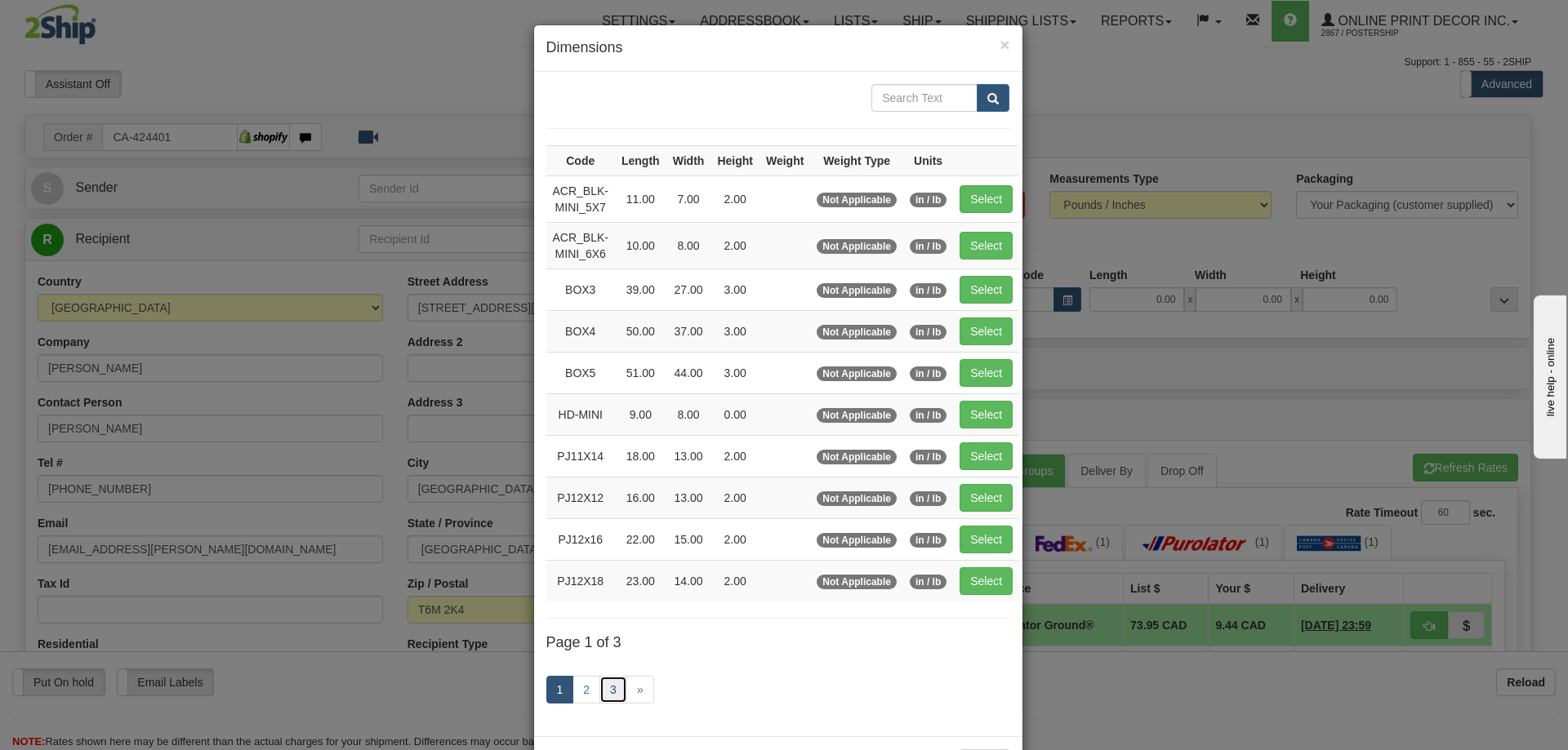
click at [601, 684] on link "3" at bounding box center [613, 689] width 28 height 28
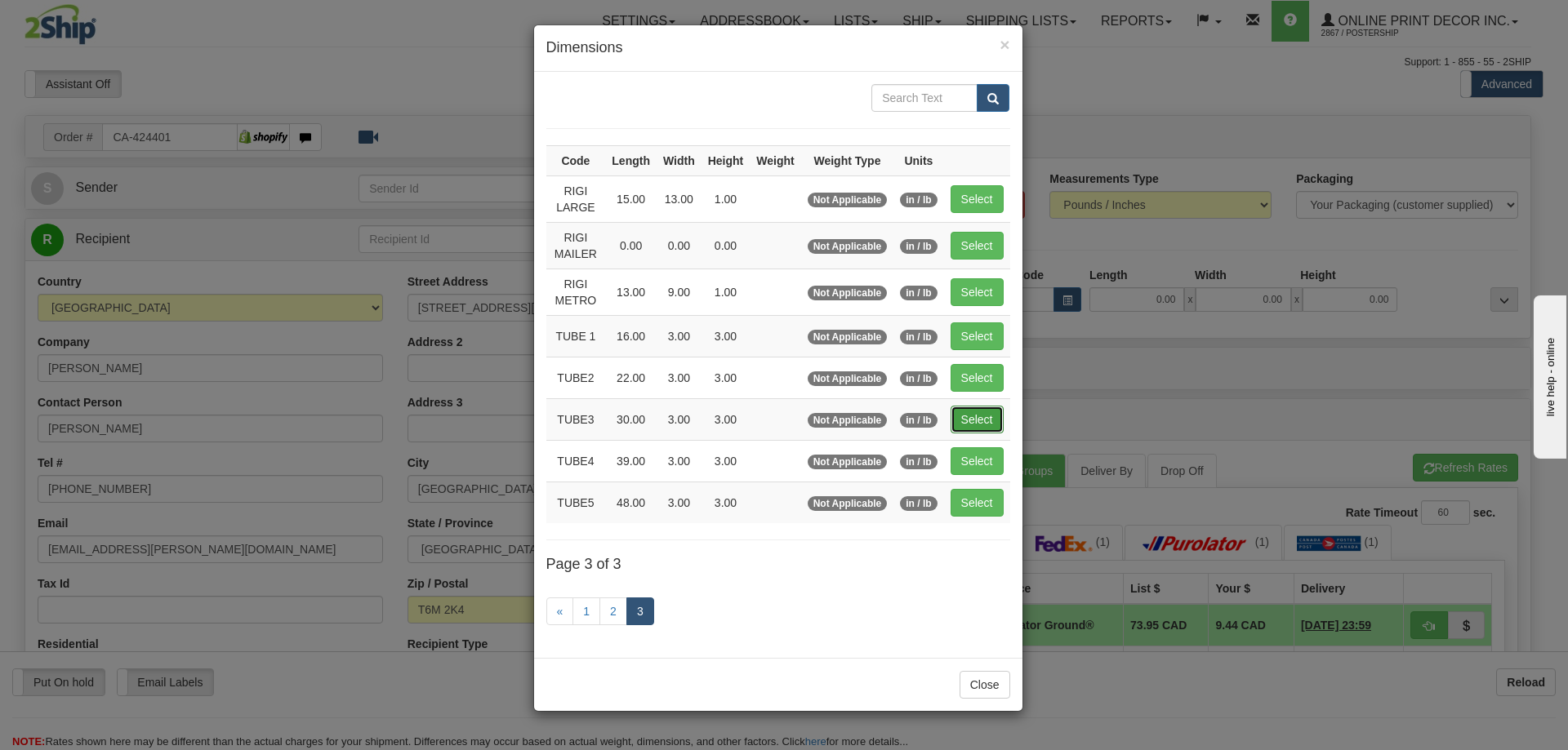
drag, startPoint x: 970, startPoint y: 419, endPoint x: 989, endPoint y: 417, distance: 19.1
click at [972, 419] on button "Select" at bounding box center [977, 419] width 53 height 28
type input "TUBE3"
type input "30.00"
type input "3.00"
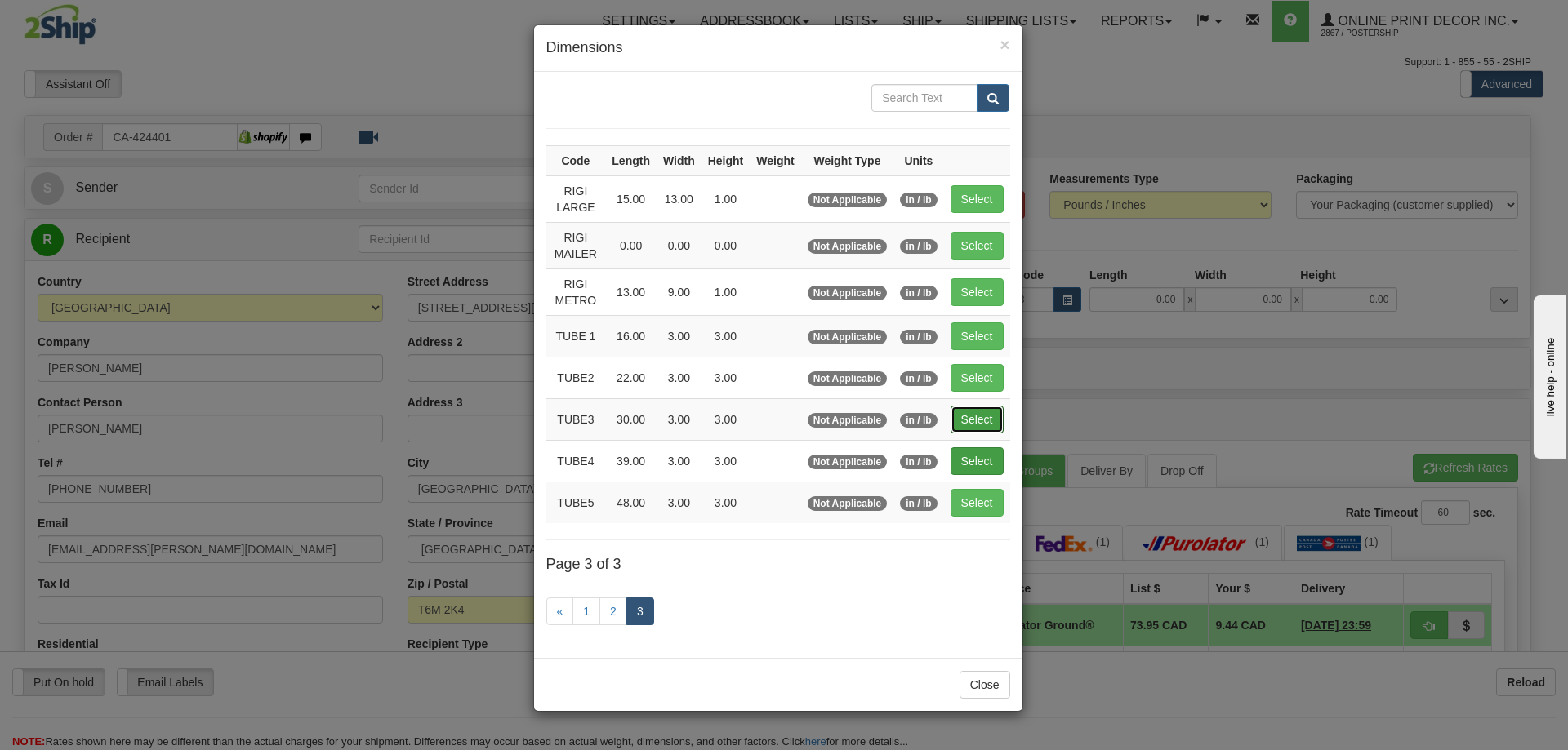
type input "3.00"
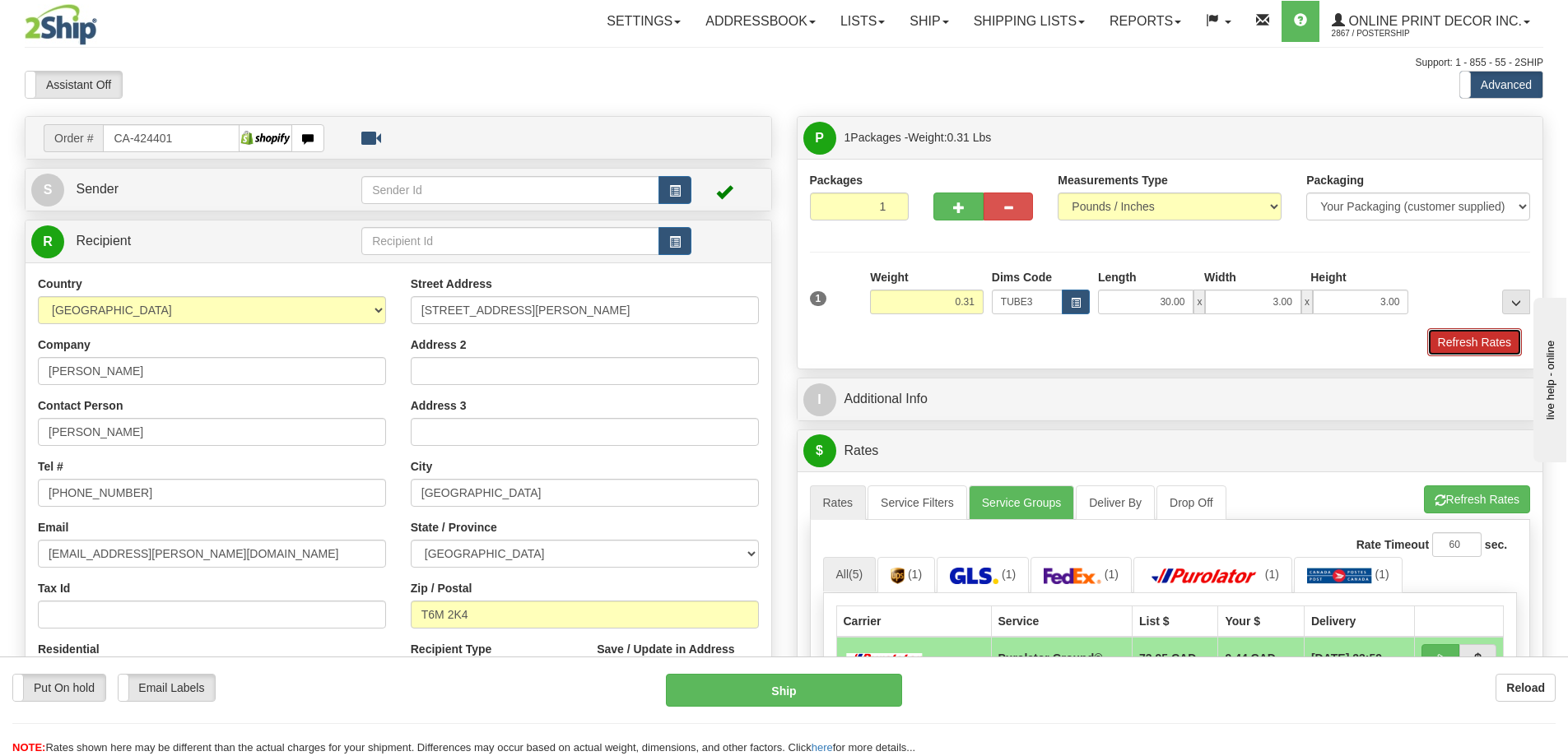
click at [1481, 342] on button "Refresh Rates" at bounding box center [1475, 342] width 95 height 28
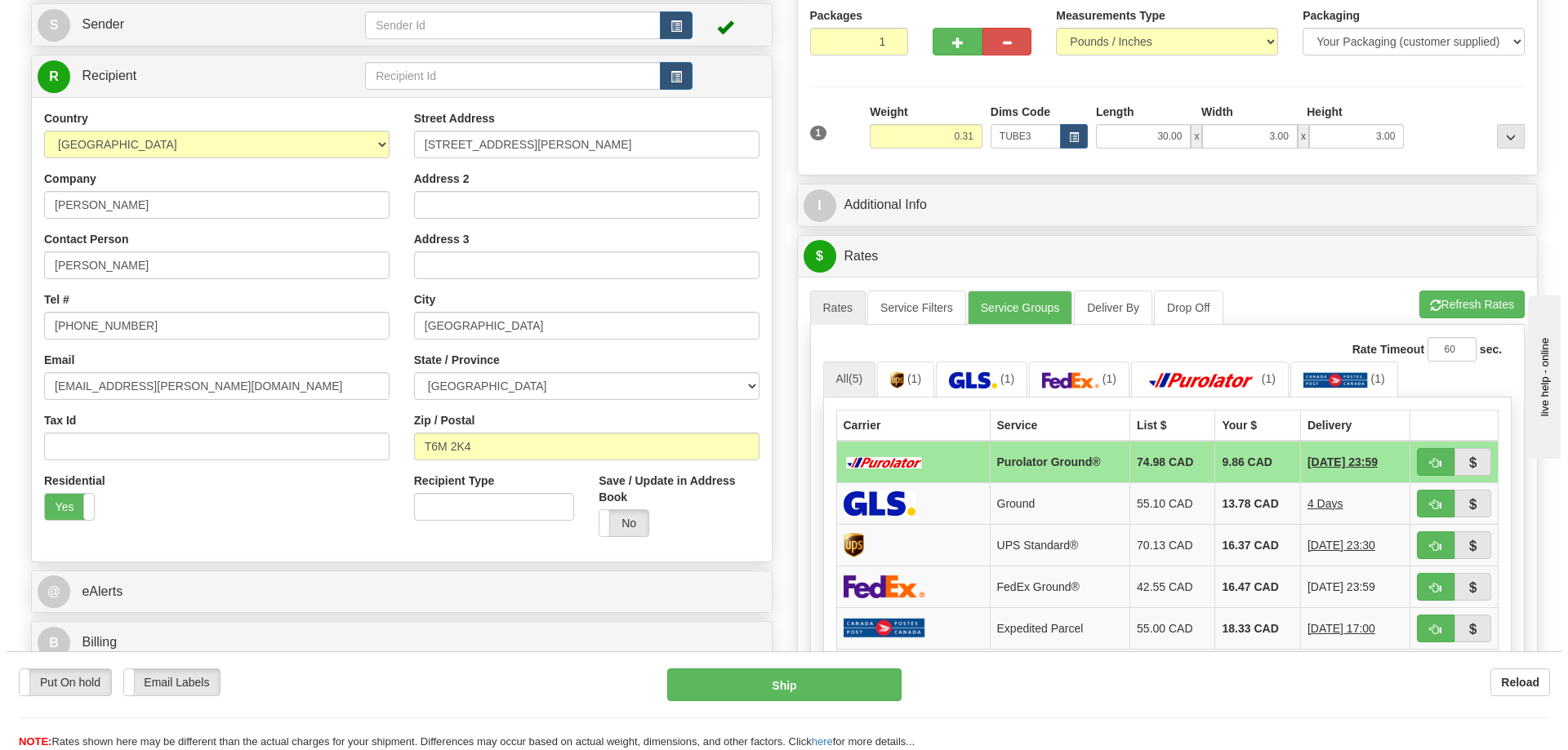
scroll to position [245, 0]
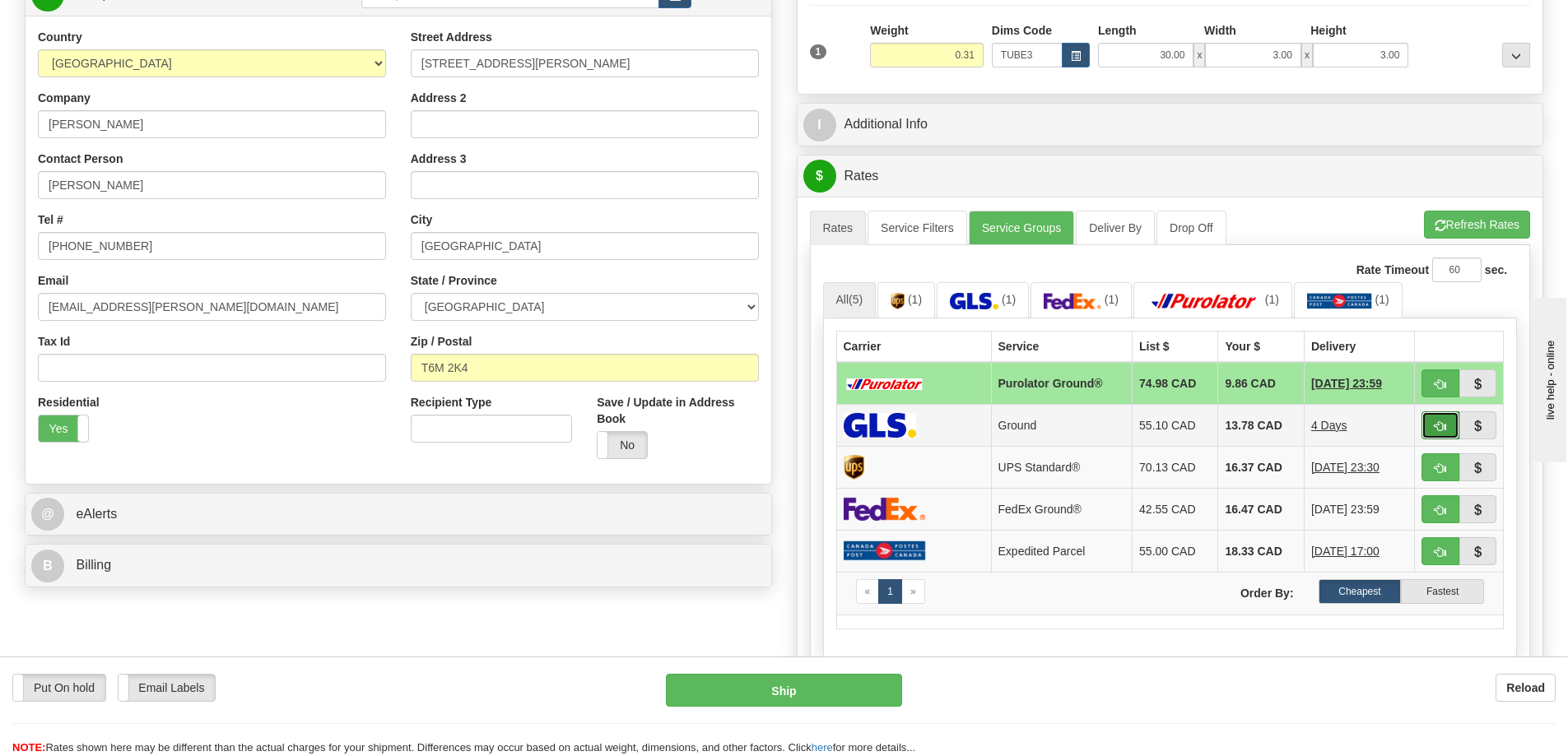
click at [1438, 419] on button "button" at bounding box center [1440, 425] width 37 height 28
type input "1"
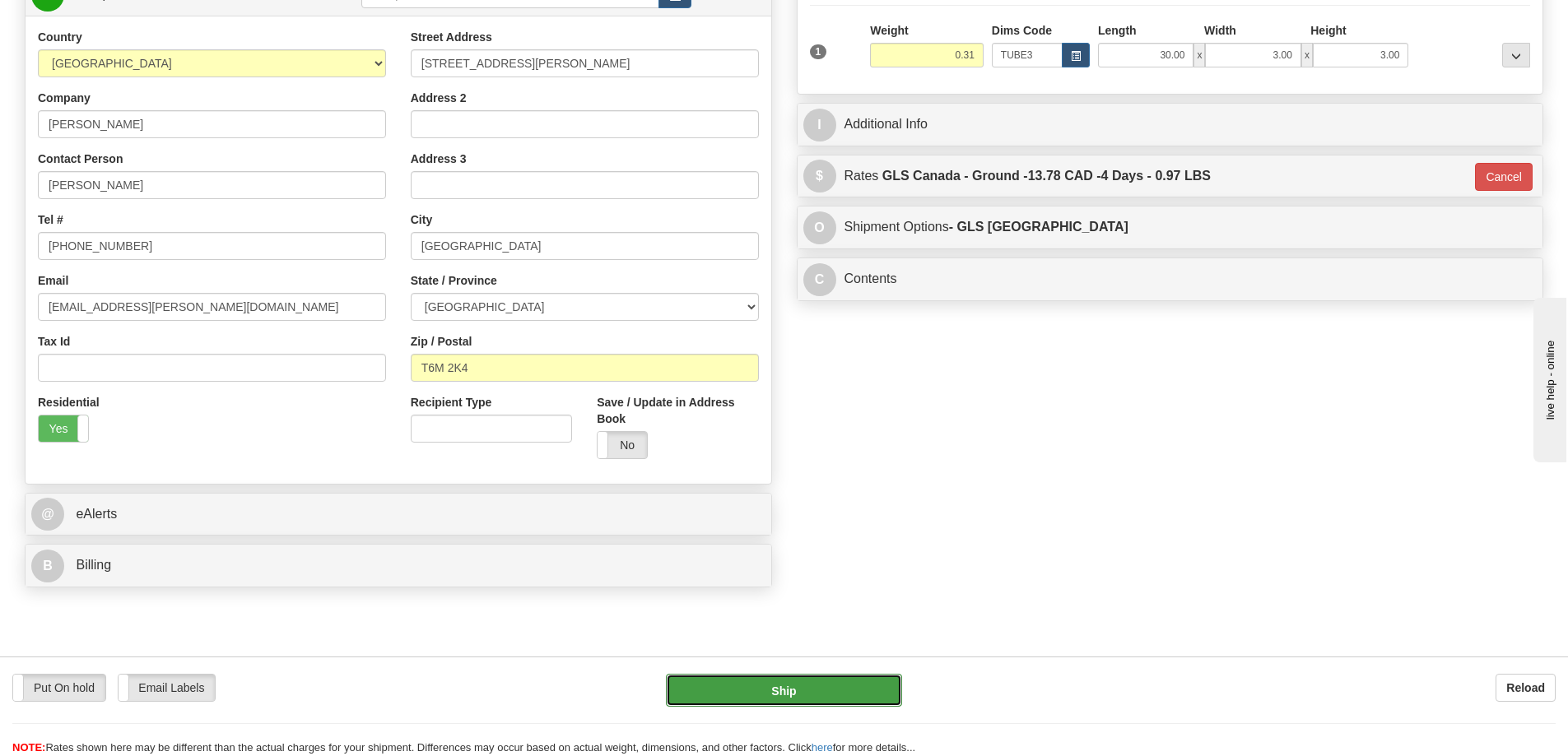
click at [857, 697] on button "Ship" at bounding box center [784, 691] width 236 height 33
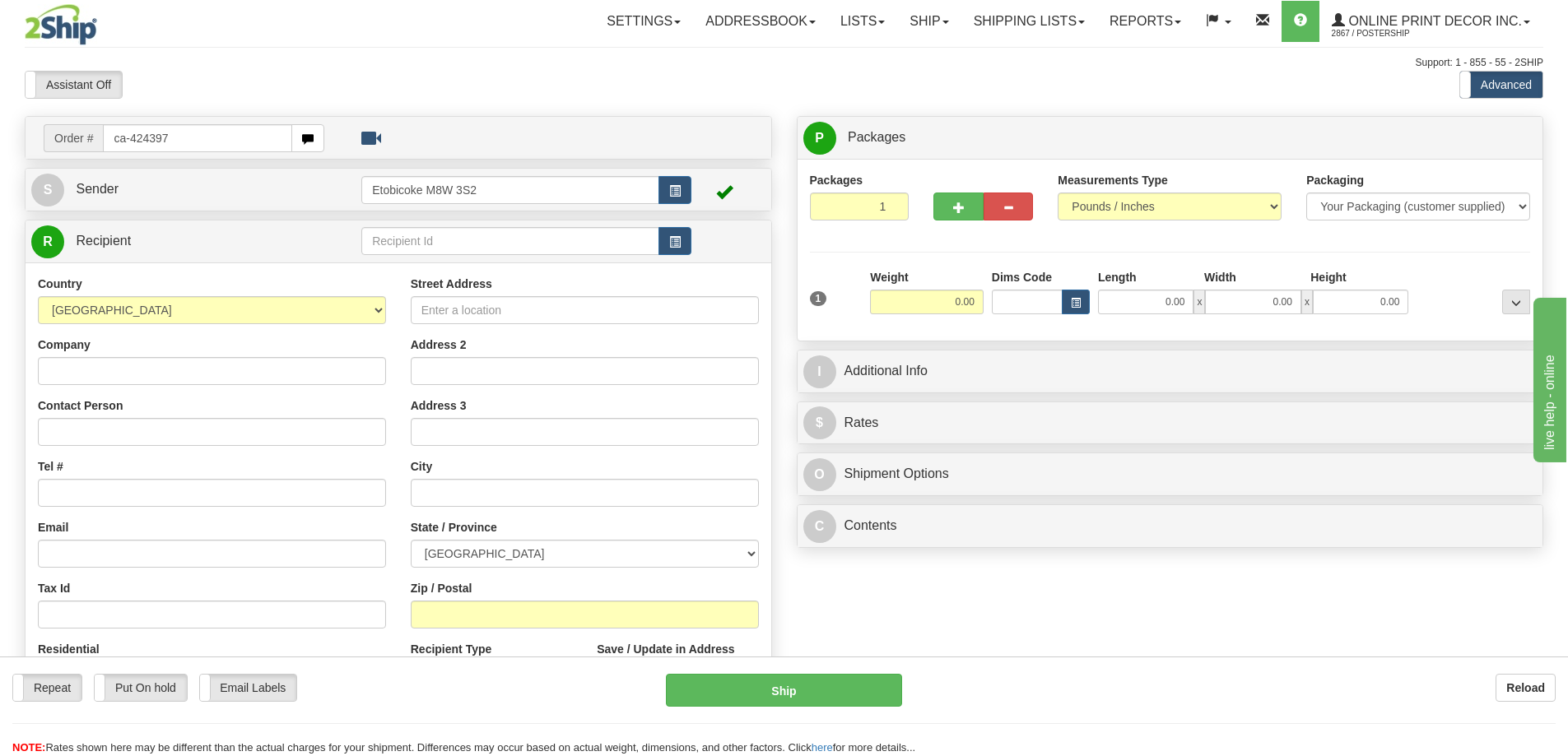
type input "ca-424397"
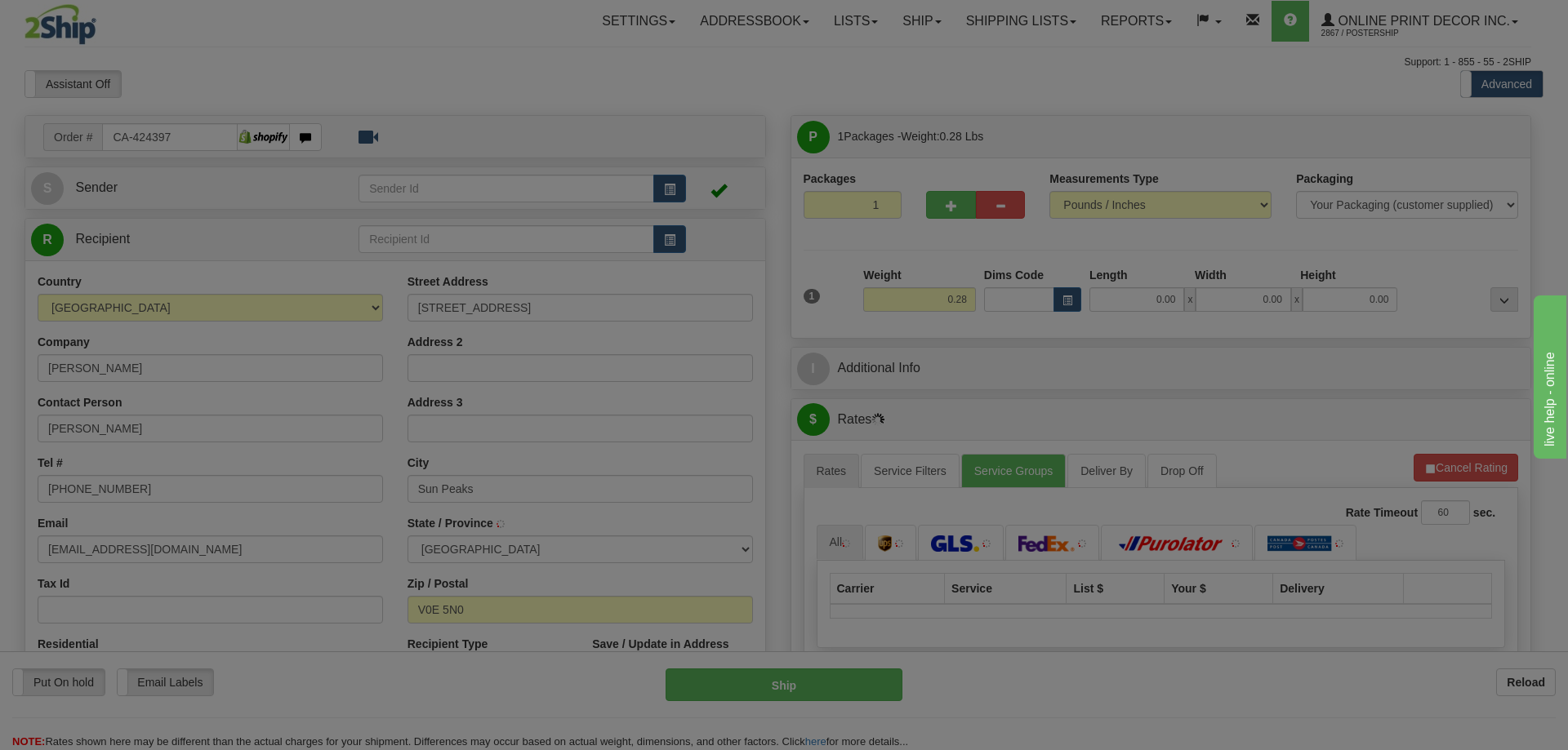
type input "SUN PEAKS"
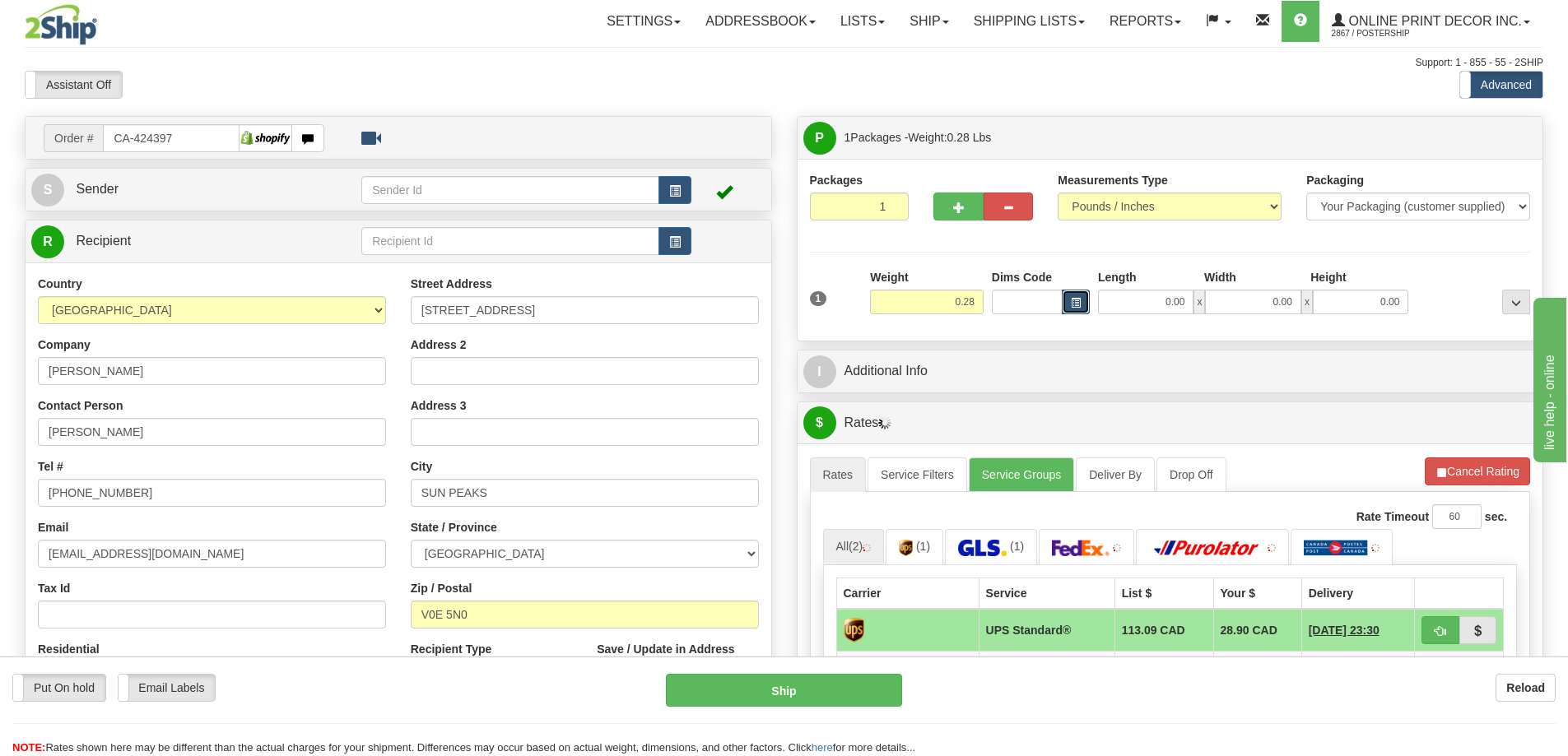
click at [1069, 298] on button "button" at bounding box center [1075, 303] width 28 height 25
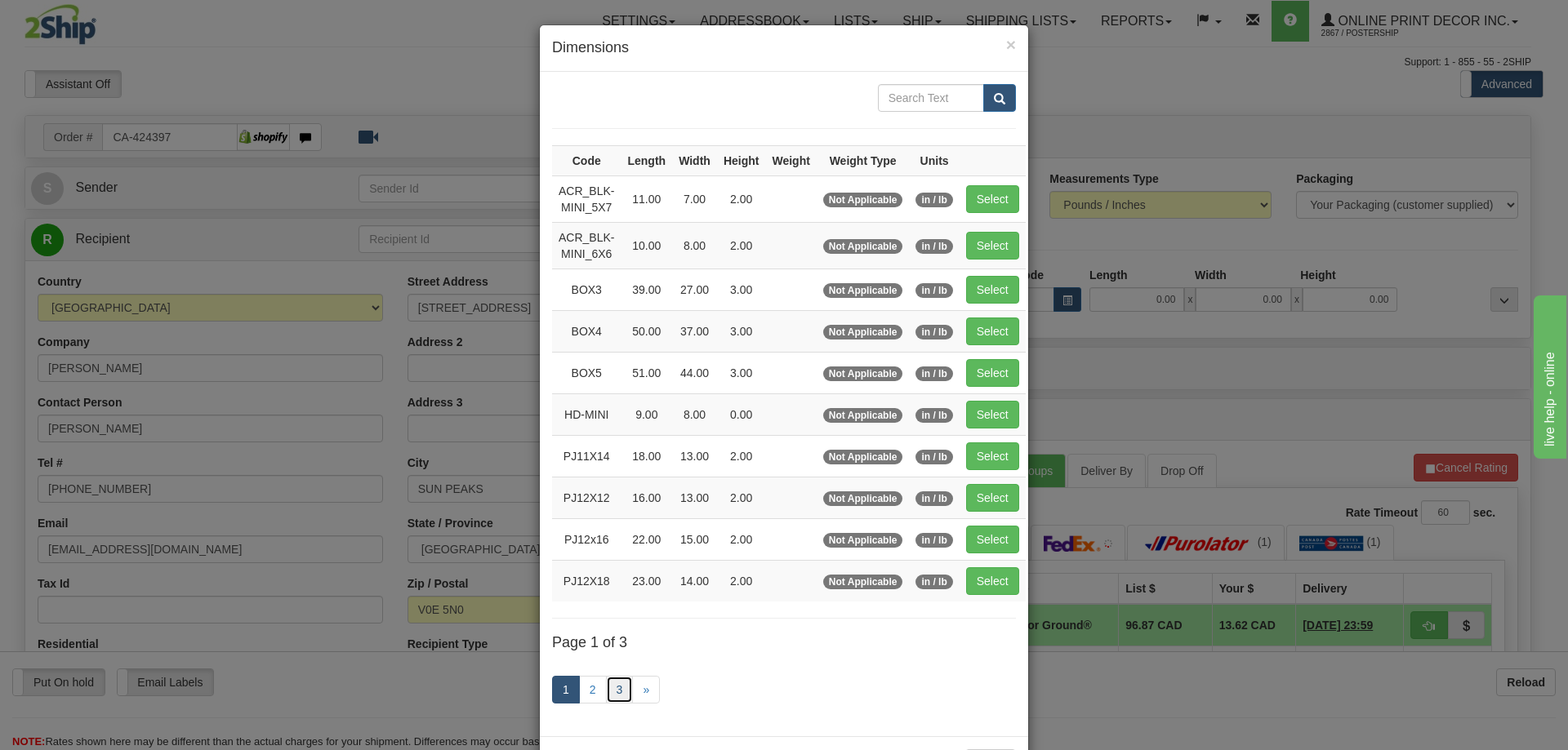
click at [607, 684] on link "3" at bounding box center [620, 689] width 28 height 28
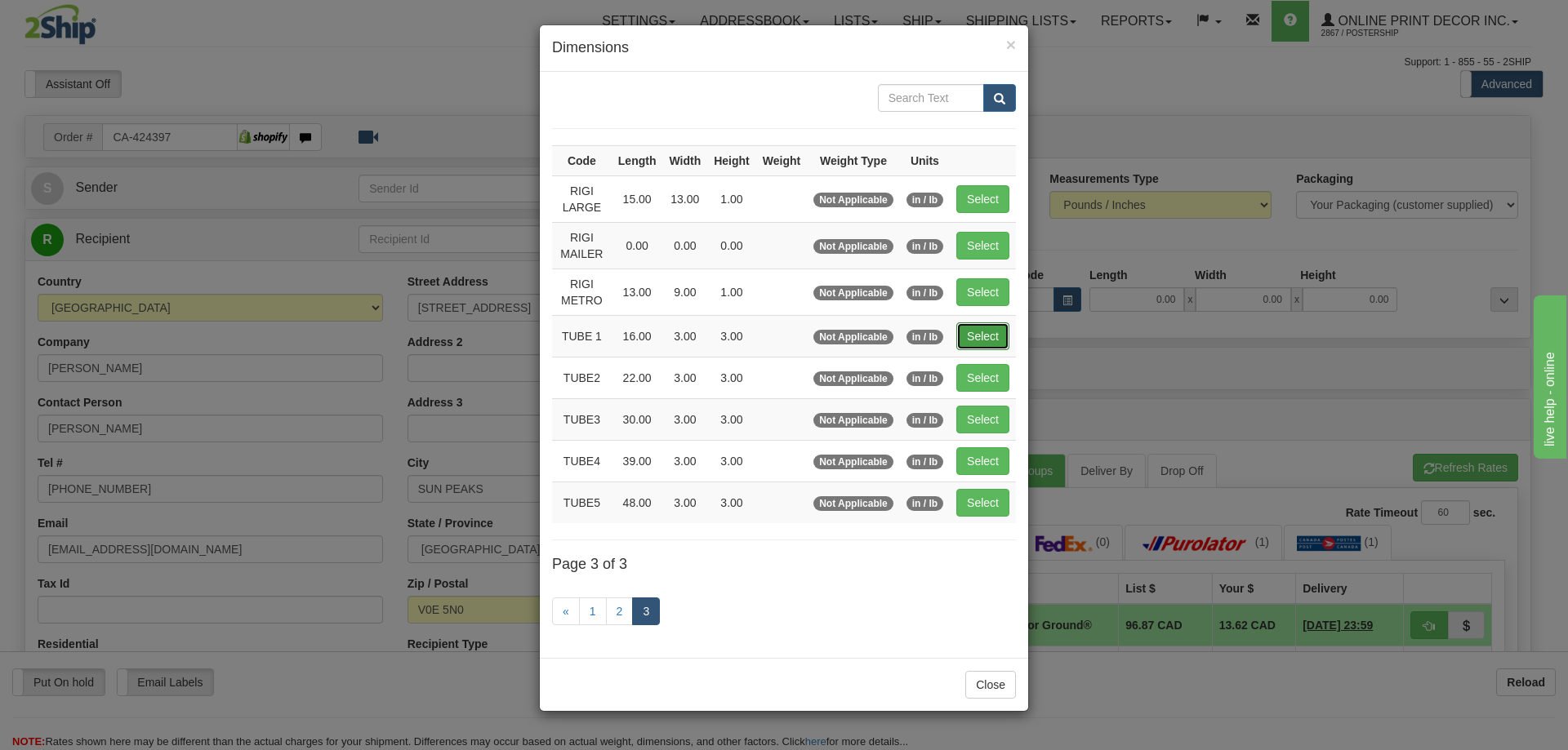
click at [984, 341] on button "Select" at bounding box center [983, 335] width 53 height 28
type input "TUBE 1"
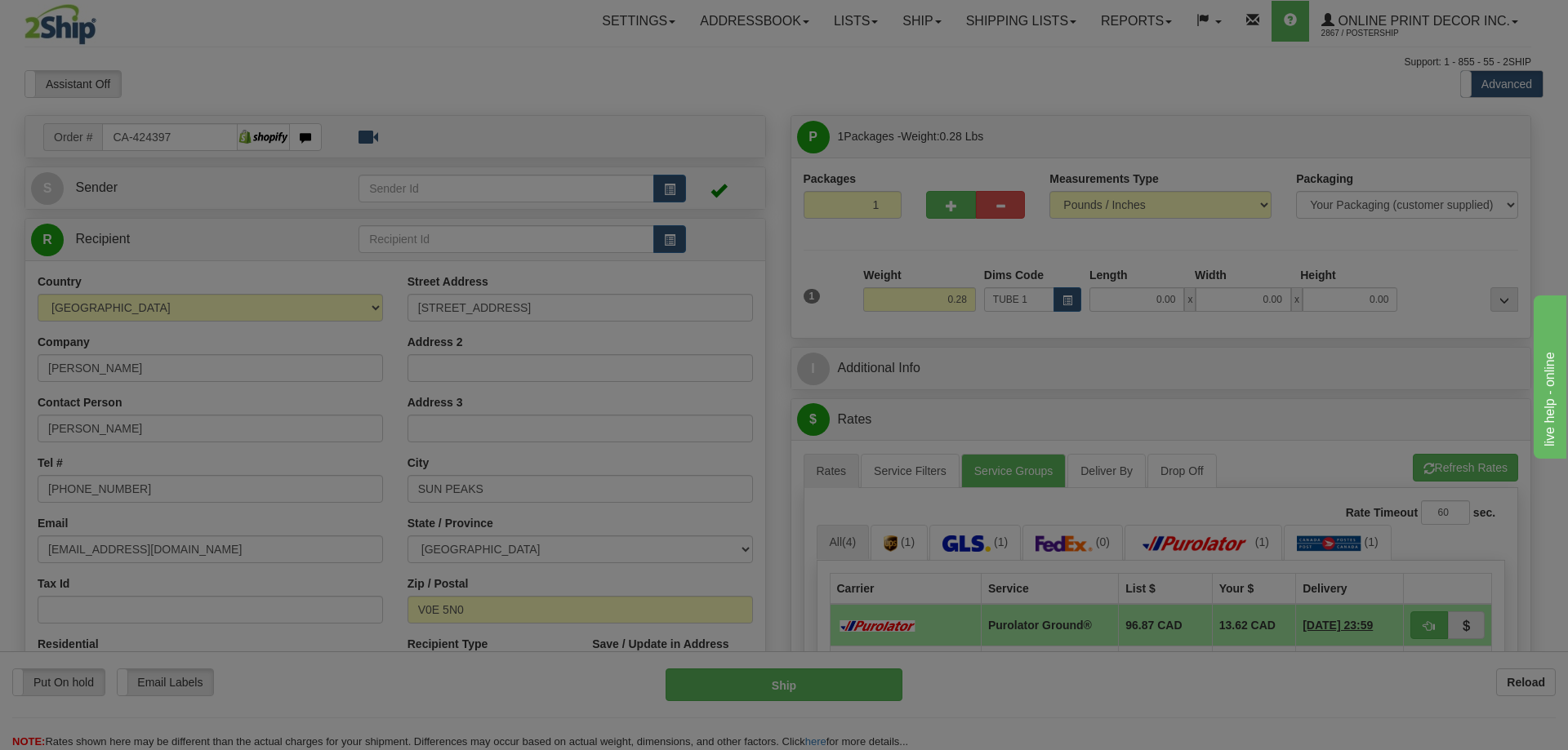
type input "16.00"
type input "3.00"
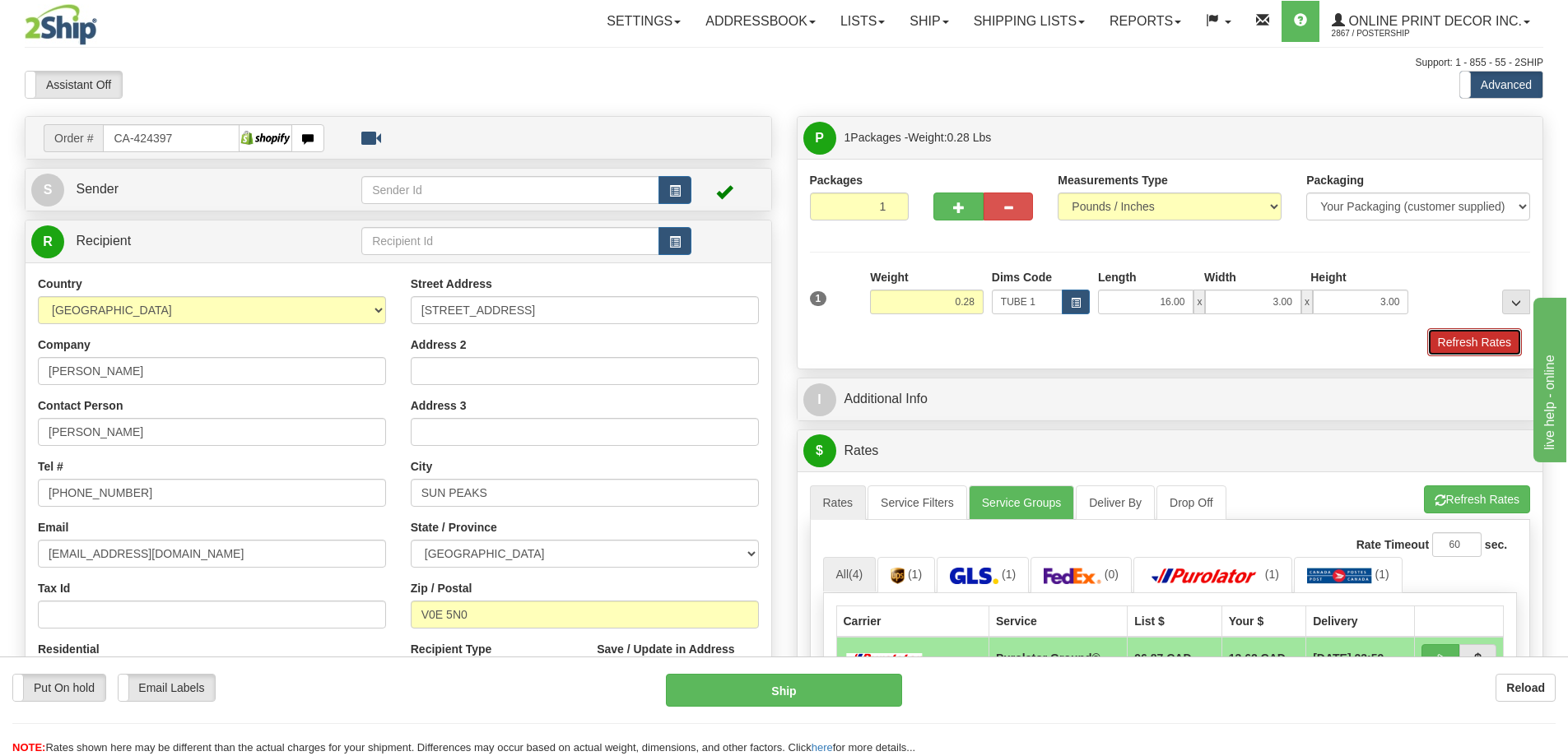
click at [1485, 340] on button "Refresh Rates" at bounding box center [1475, 342] width 95 height 28
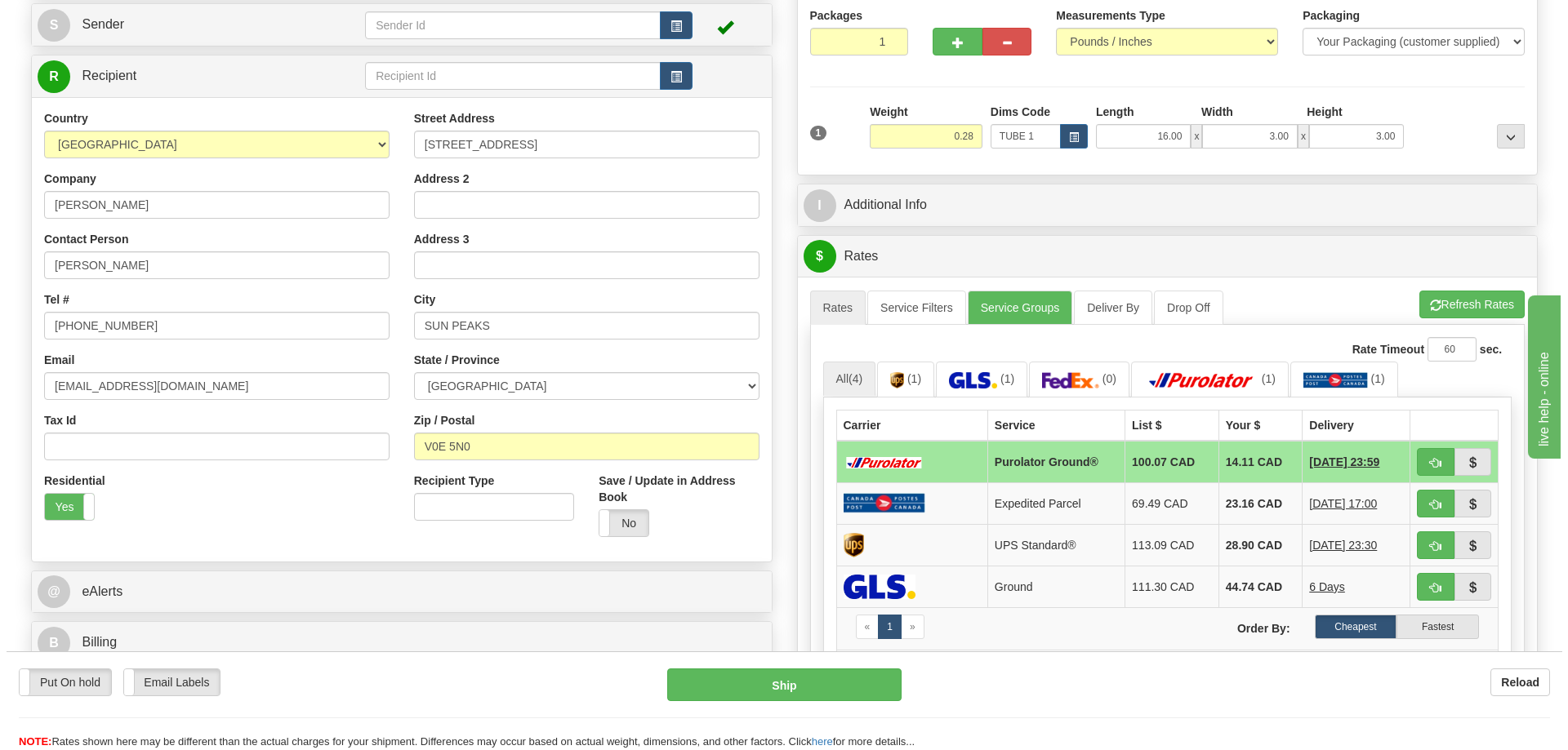
scroll to position [245, 0]
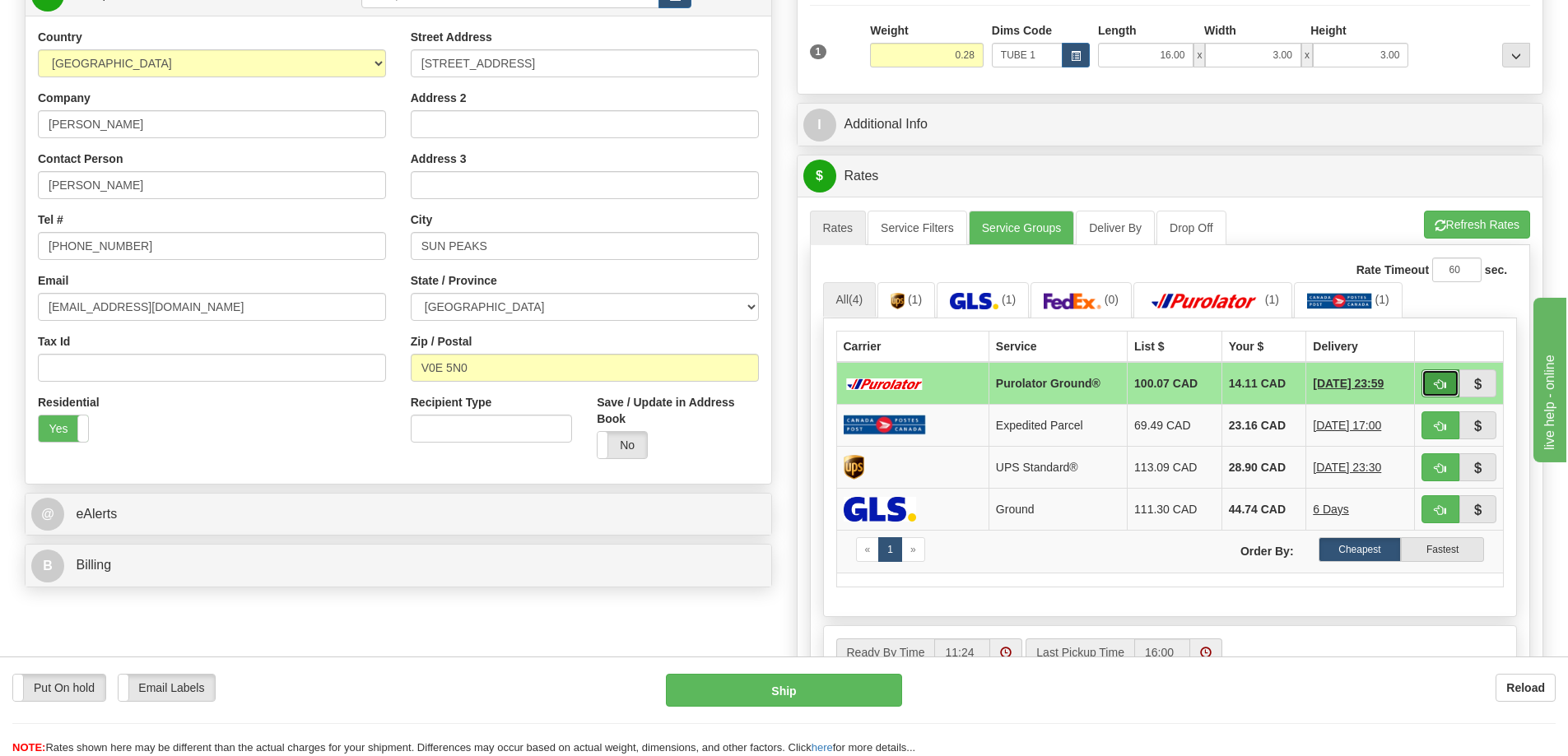
click at [1443, 375] on button "button" at bounding box center [1440, 383] width 37 height 28
type input "260"
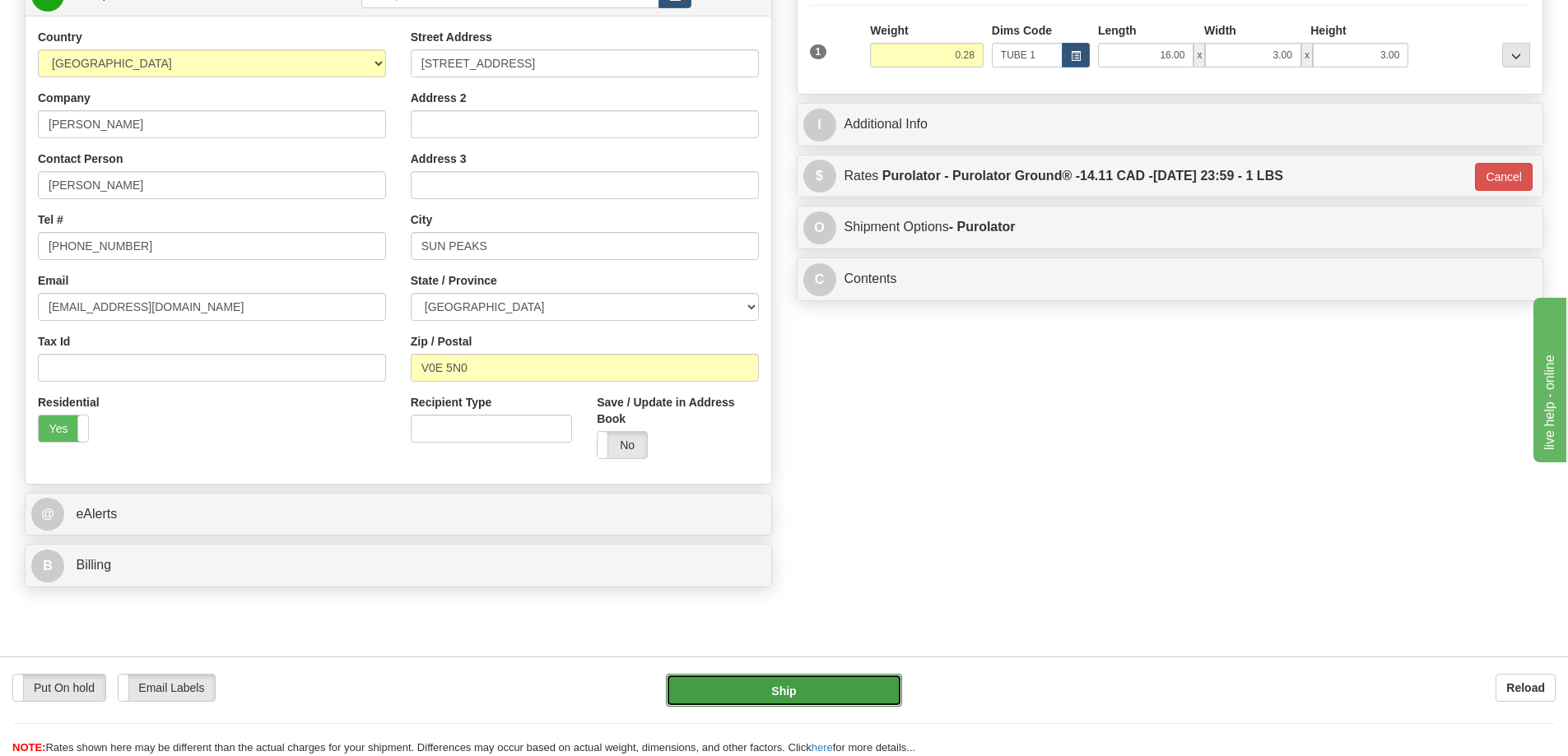
click at [853, 698] on button "Ship" at bounding box center [784, 691] width 236 height 33
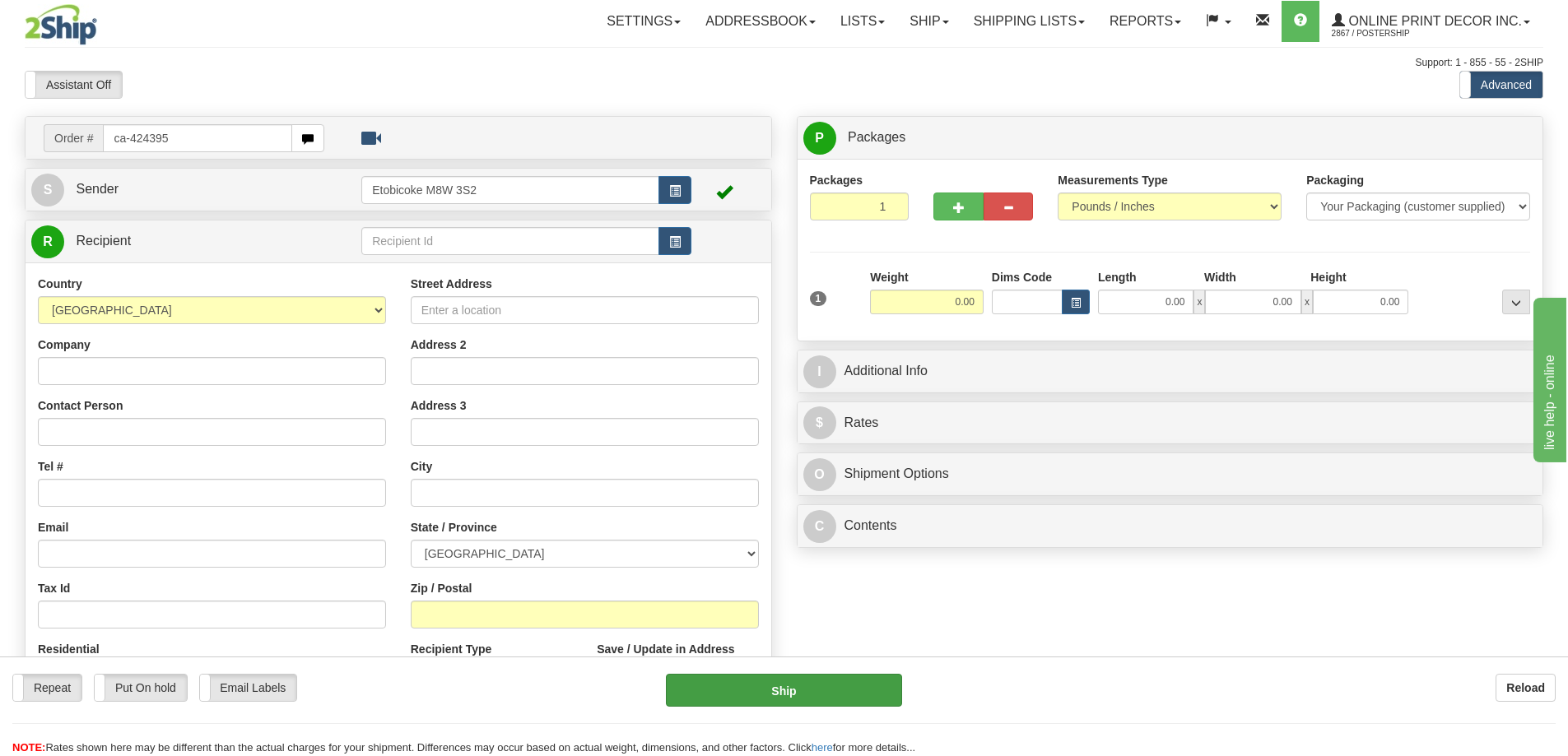
type input "ca-424395"
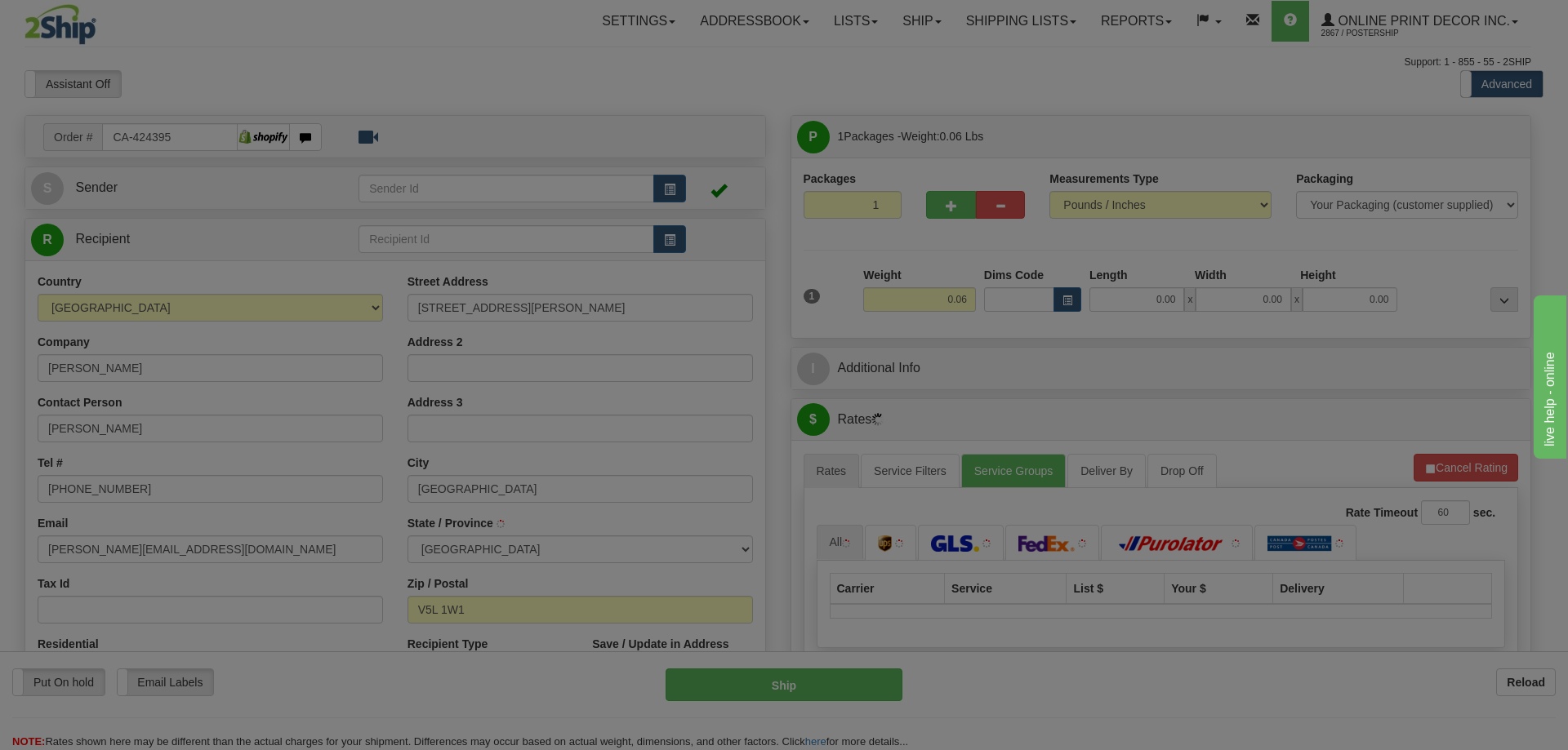
type input "[GEOGRAPHIC_DATA]"
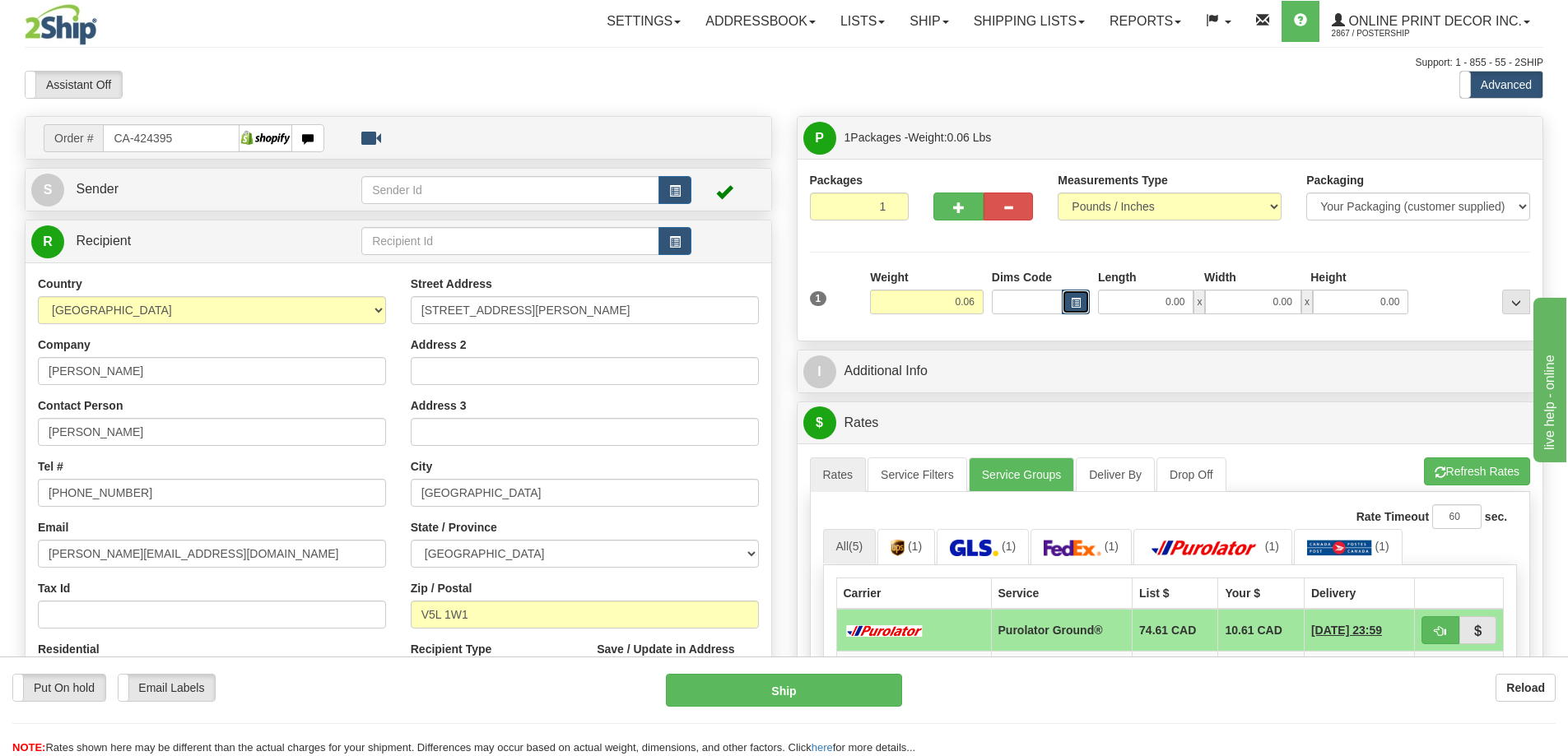
click at [1074, 299] on span "button" at bounding box center [1076, 303] width 10 height 9
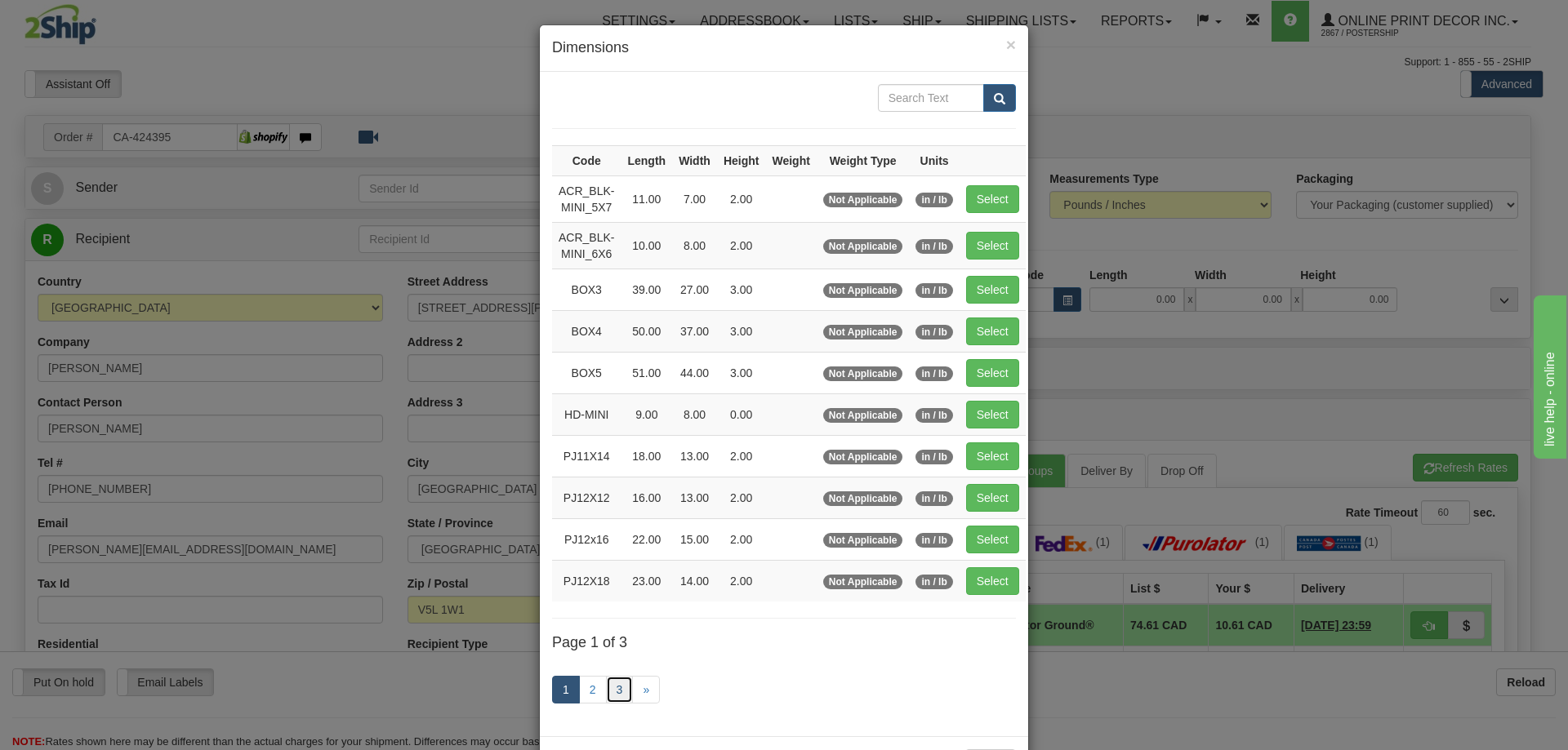
click at [612, 695] on link "3" at bounding box center [620, 689] width 28 height 28
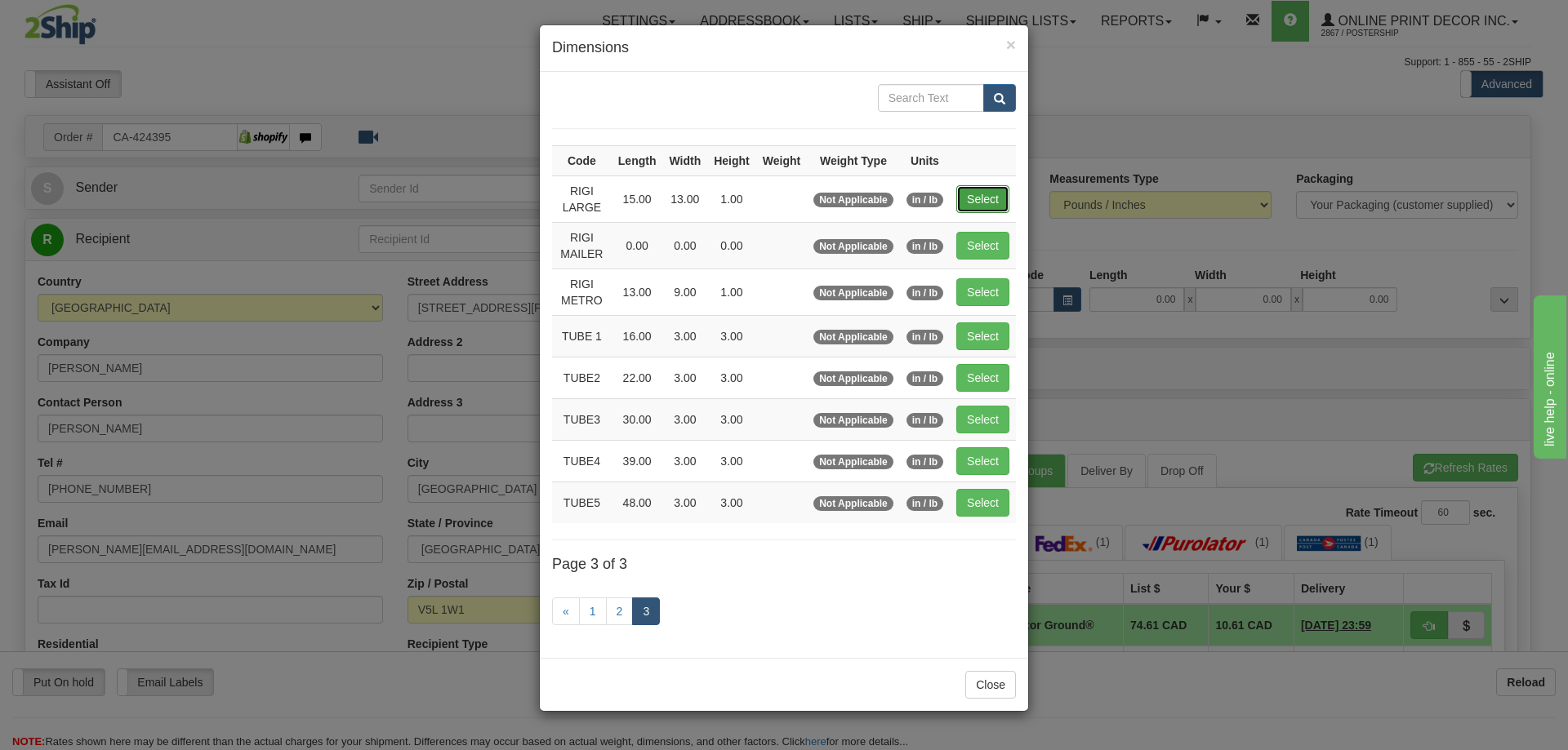
click at [989, 197] on button "Select" at bounding box center [983, 198] width 53 height 28
type input "RIGI LARGE"
type input "15.00"
type input "13.00"
type input "1.00"
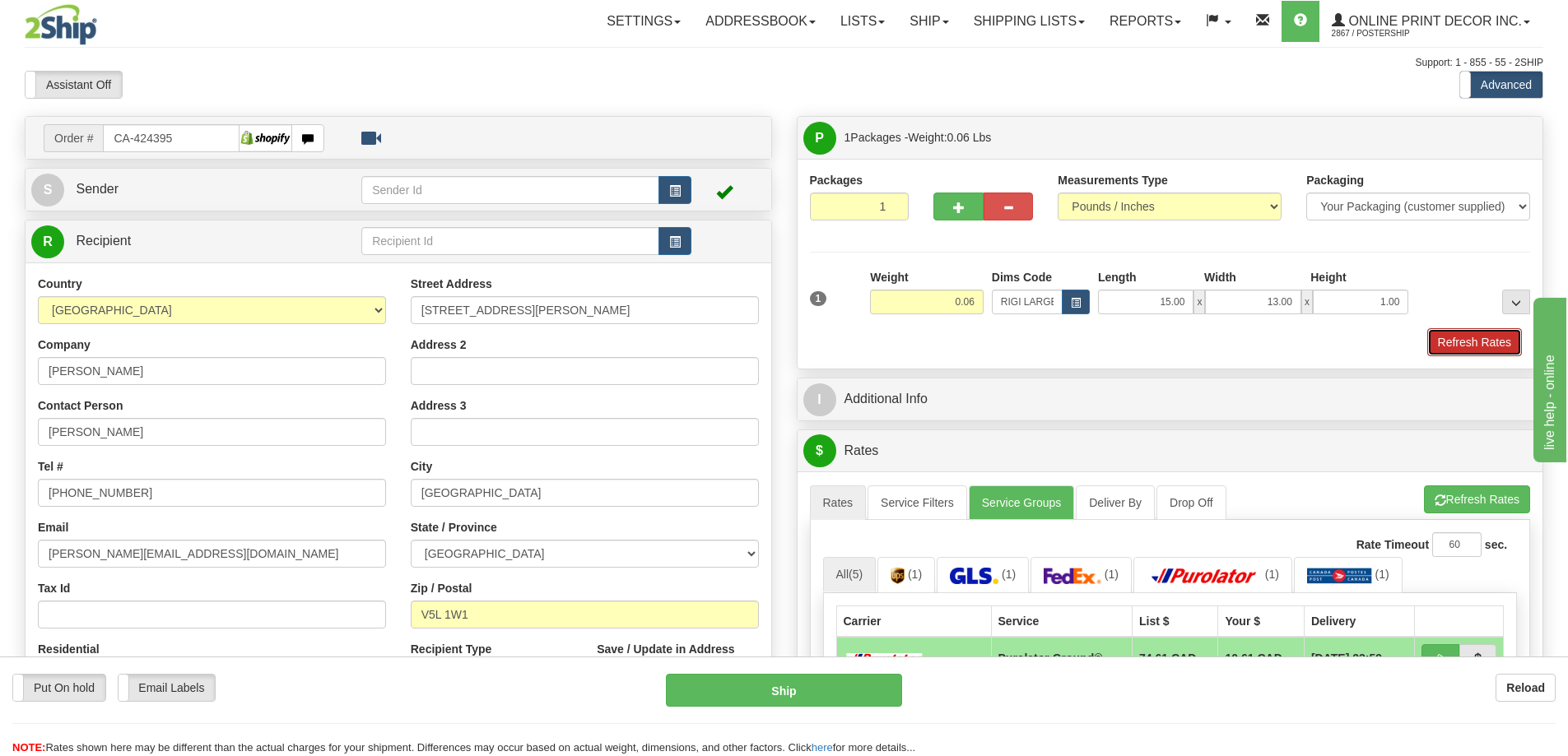
click at [1469, 341] on button "Refresh Rates" at bounding box center [1475, 342] width 95 height 28
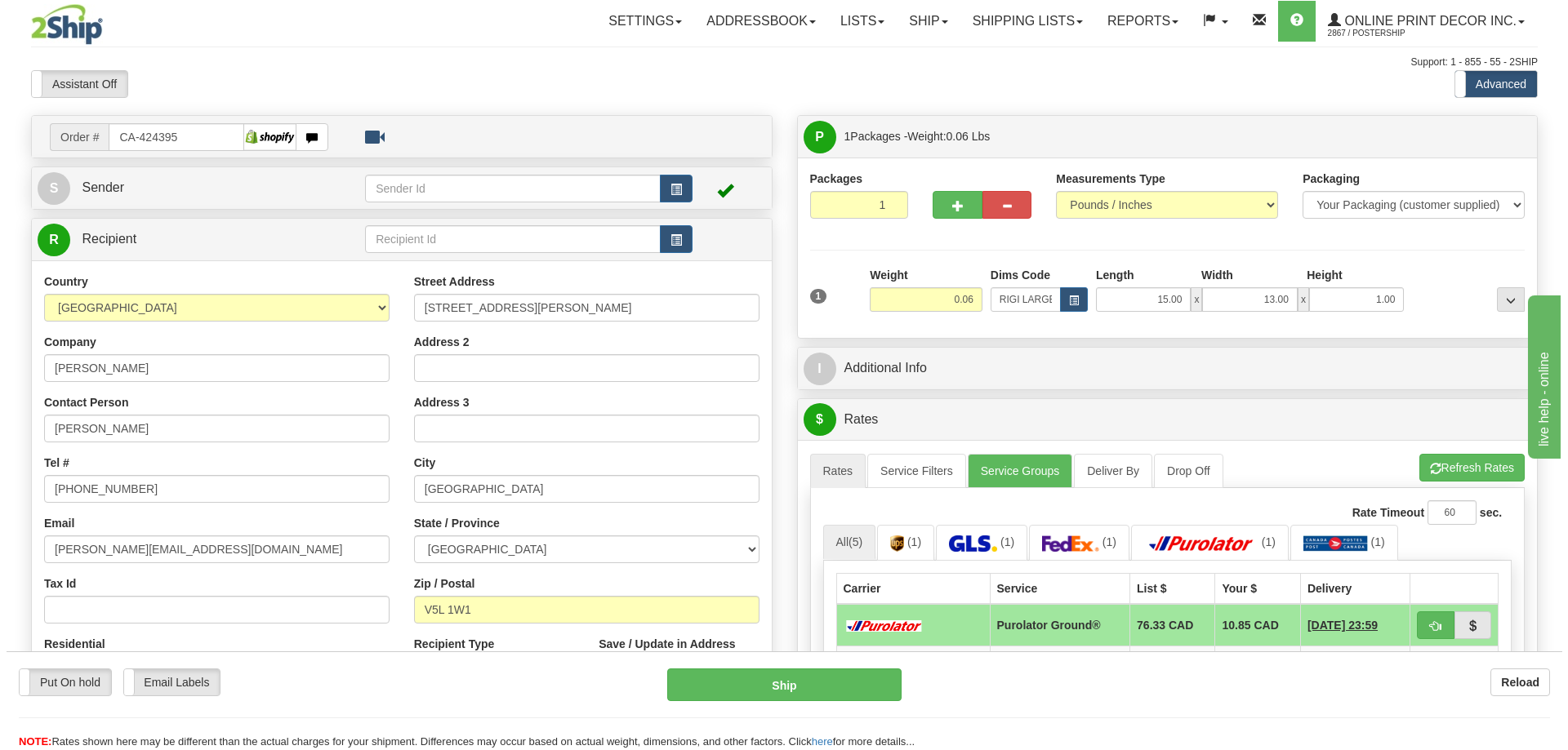
scroll to position [245, 0]
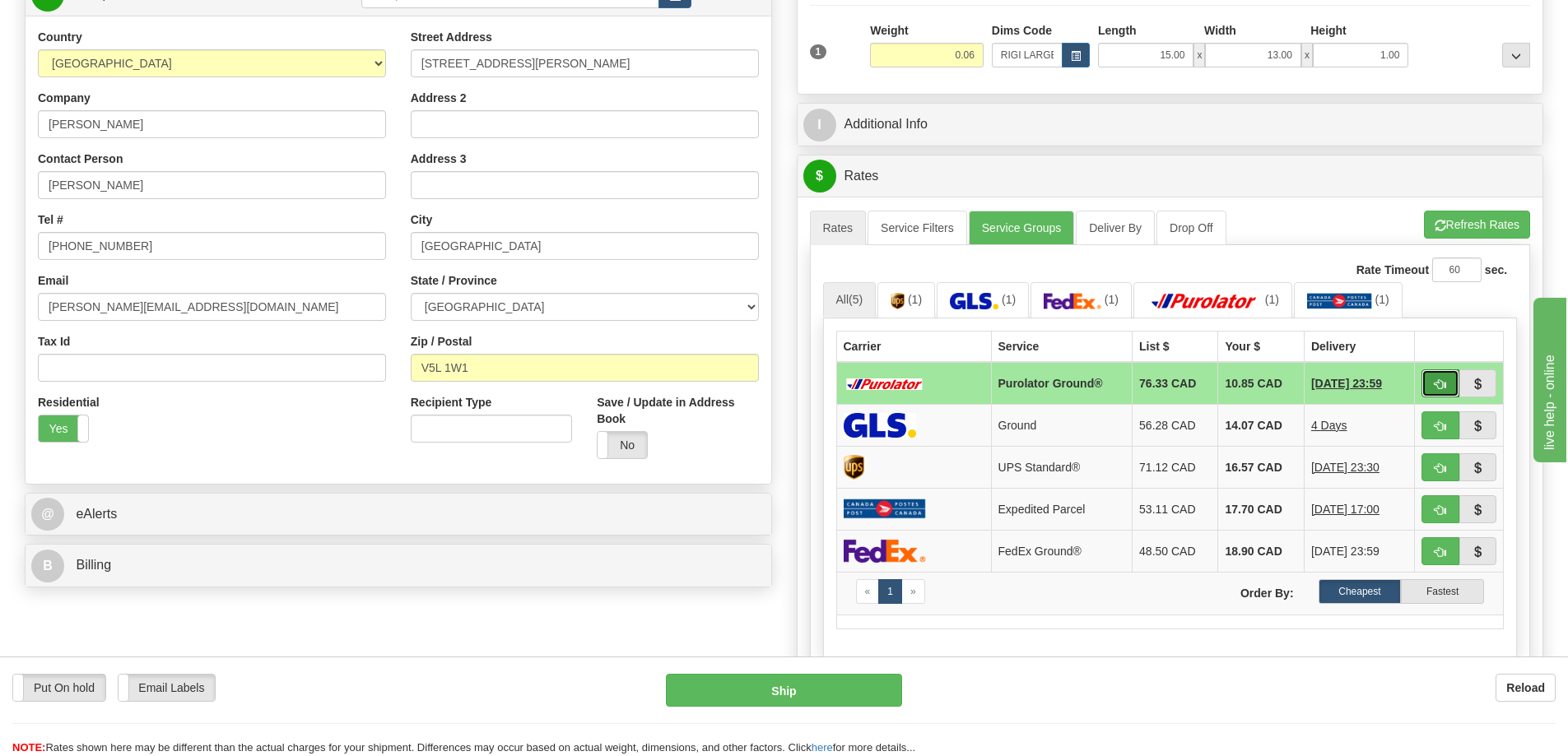
click at [1439, 382] on span "button" at bounding box center [1440, 384] width 12 height 11
type input "260"
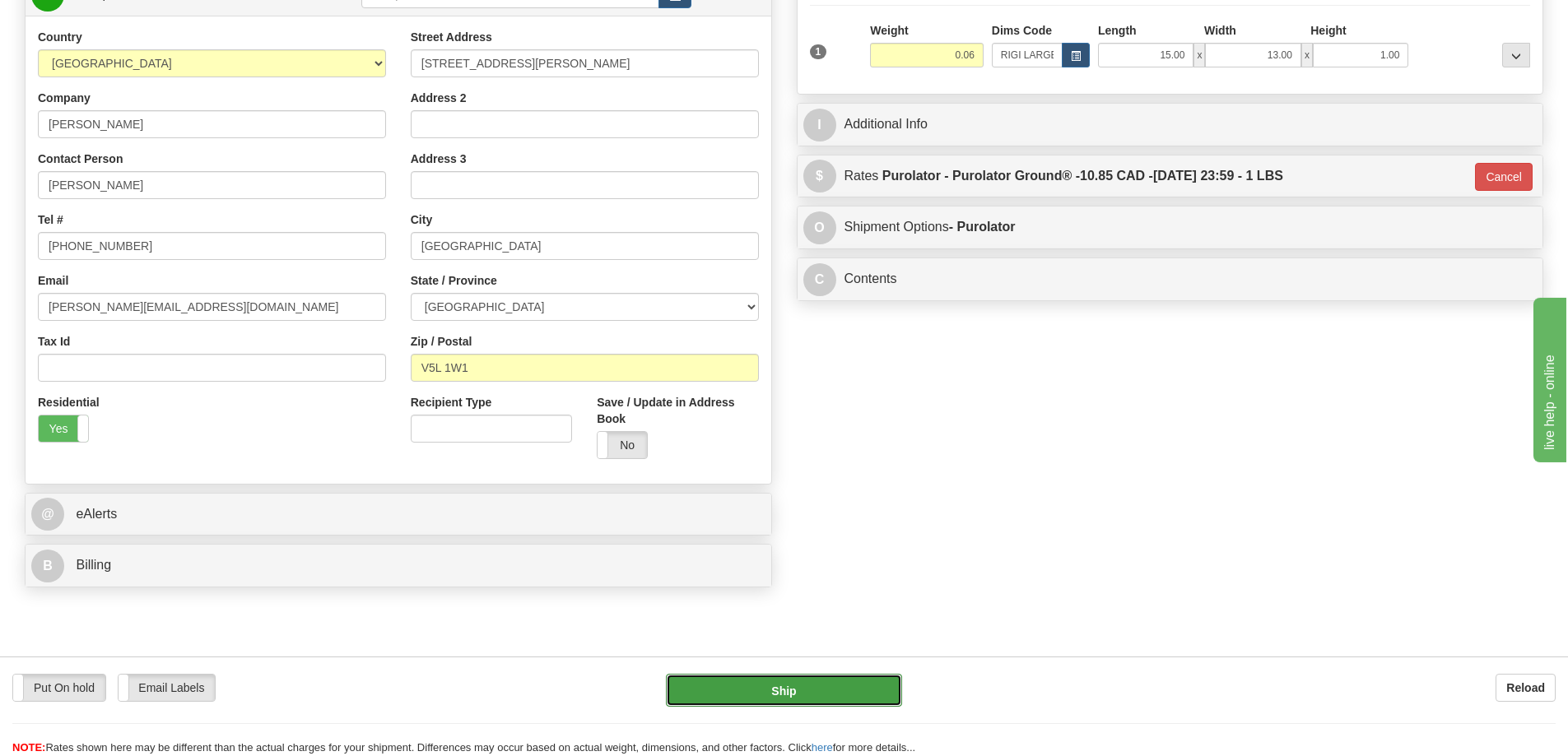
click at [825, 684] on button "Ship" at bounding box center [784, 691] width 236 height 33
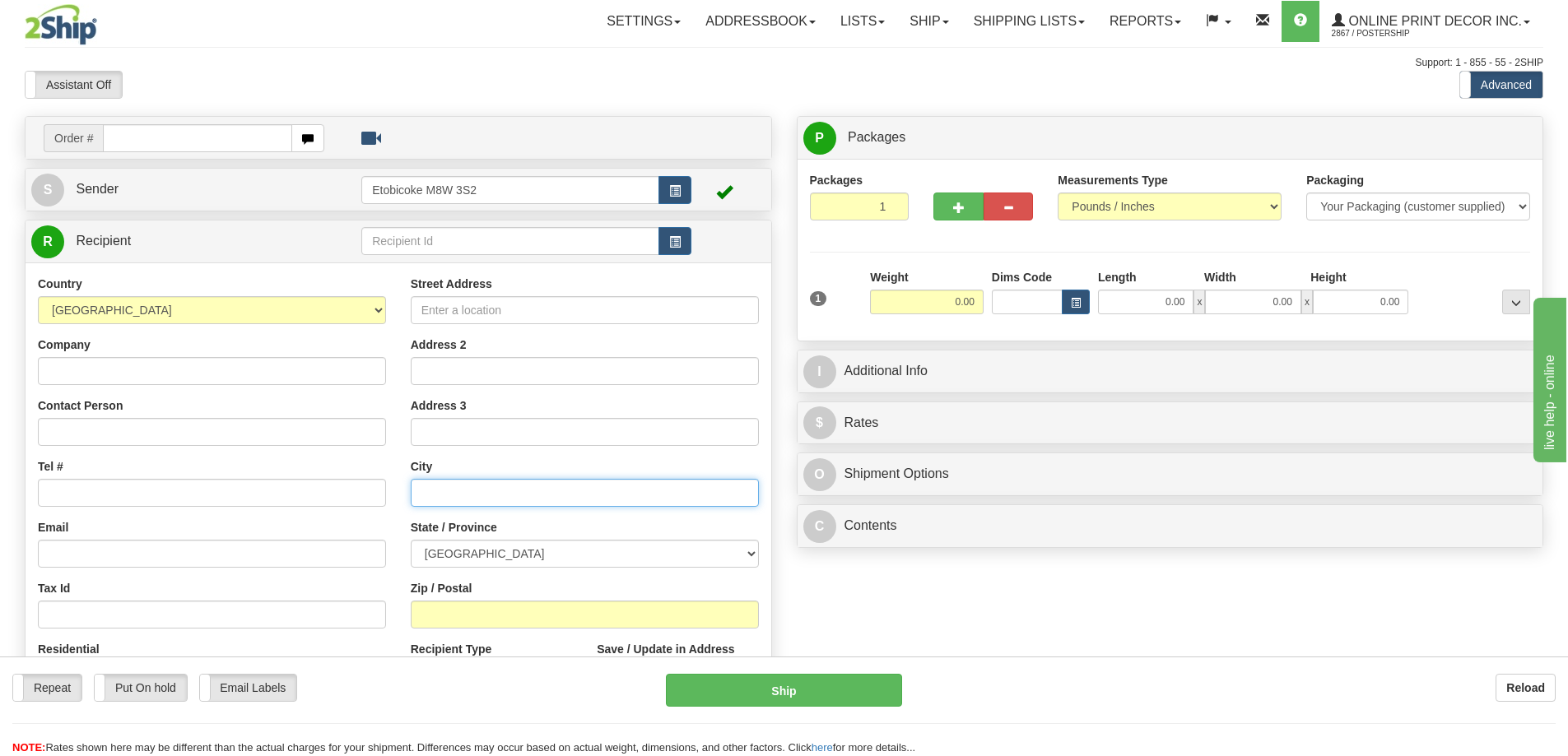
click at [717, 506] on input "text" at bounding box center [585, 493] width 348 height 28
click at [502, 440] on input "Address 3" at bounding box center [585, 431] width 348 height 28
